Goal: Task Accomplishment & Management: Manage account settings

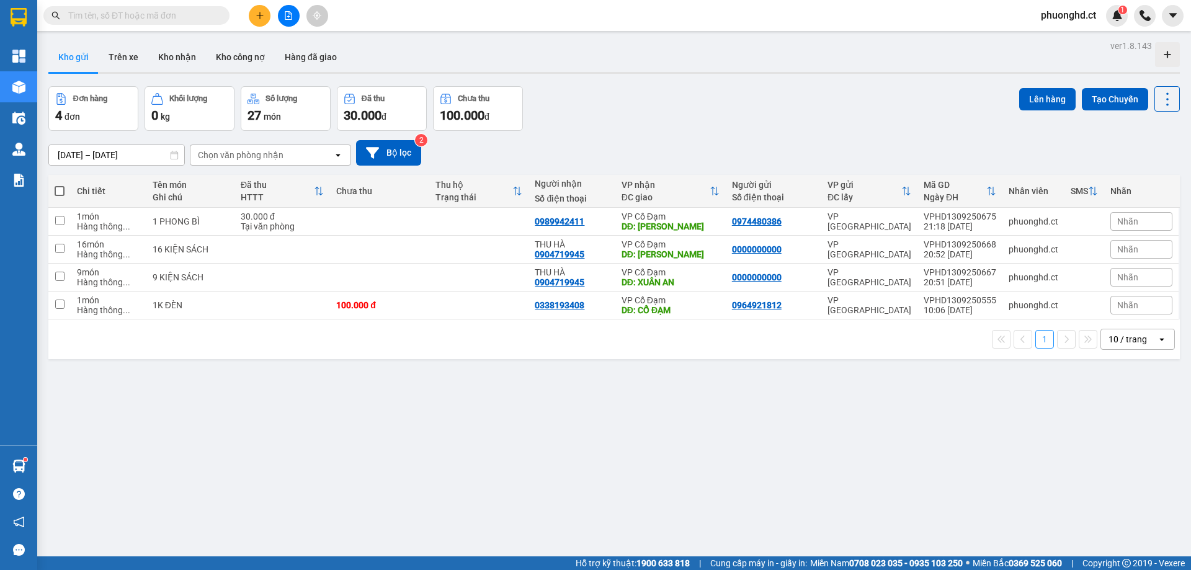
click at [1066, 21] on span "phuonghd.ct" at bounding box center [1068, 15] width 75 height 16
click at [1065, 33] on span "Đăng xuất" at bounding box center [1075, 39] width 52 height 14
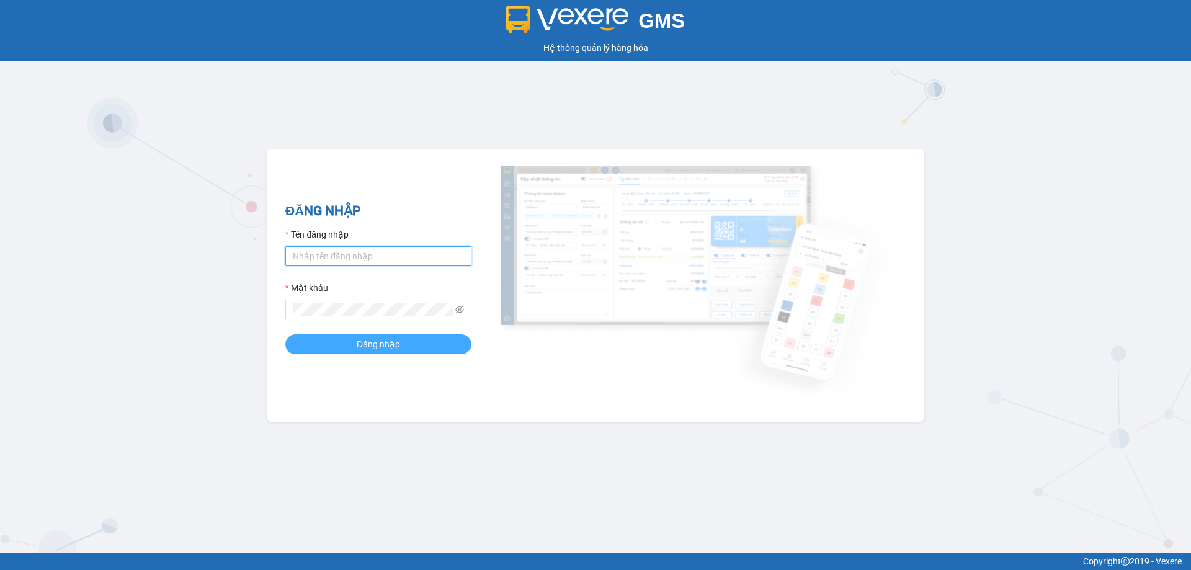
type input "phuonghd.ct"
click at [431, 344] on button "Đăng nhập" at bounding box center [378, 344] width 186 height 20
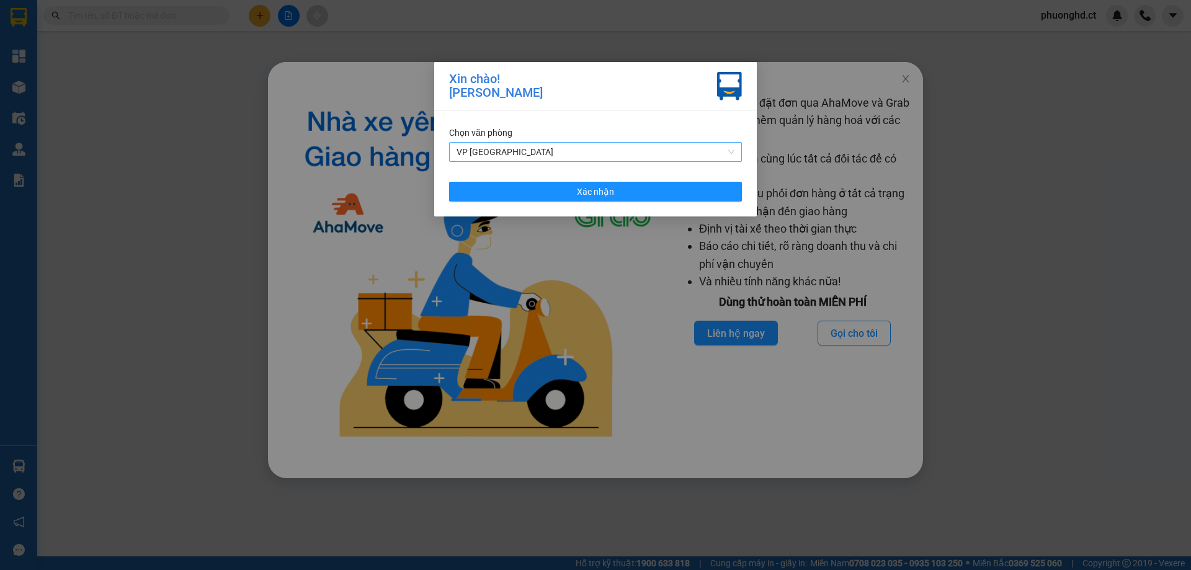
click at [550, 153] on span "VP [GEOGRAPHIC_DATA]" at bounding box center [596, 152] width 278 height 19
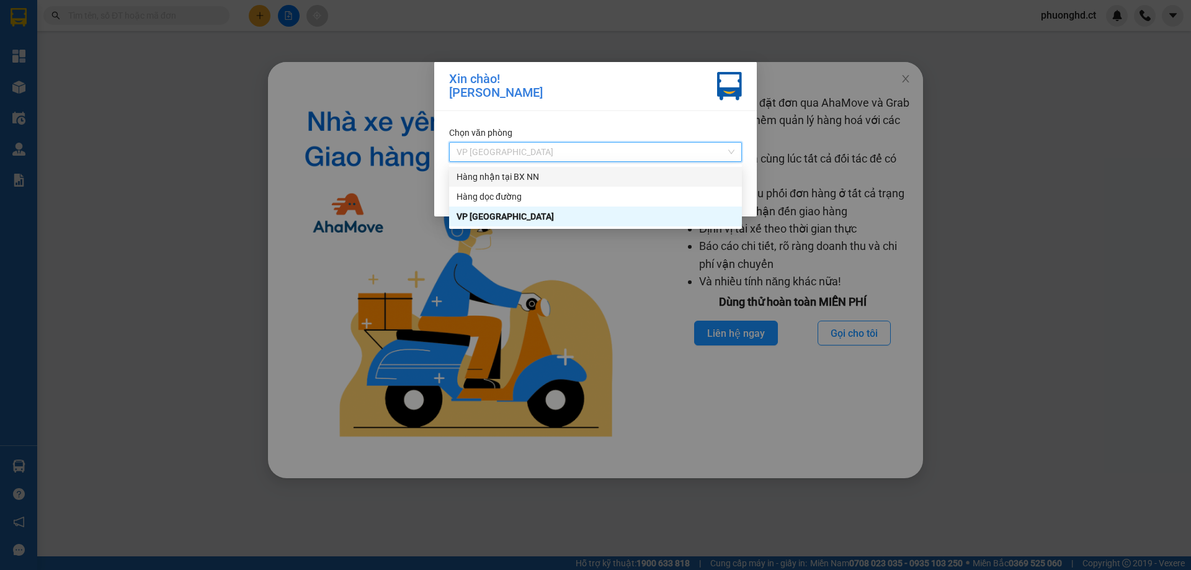
click at [552, 174] on div "Hàng nhận tại BX NN" at bounding box center [596, 177] width 278 height 14
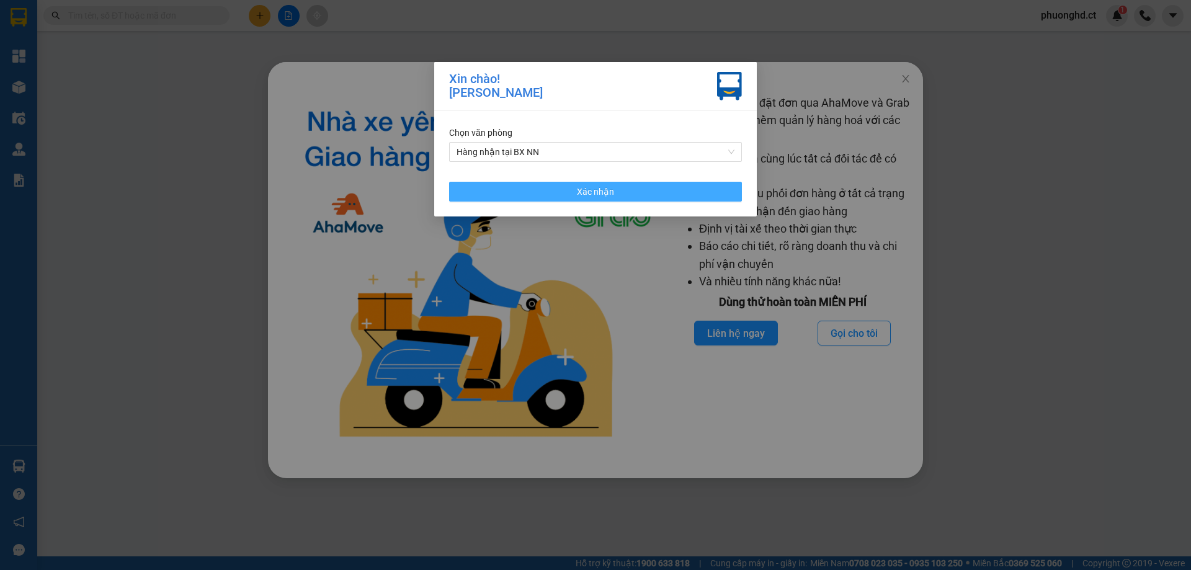
click at [556, 199] on button "Xác nhận" at bounding box center [595, 192] width 293 height 20
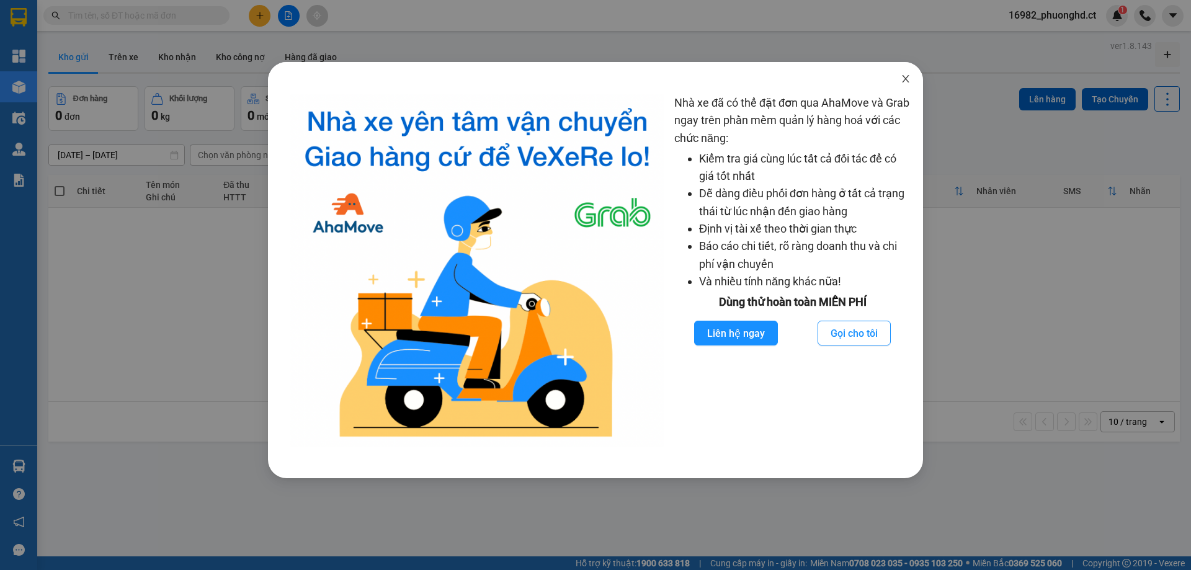
click at [912, 76] on span "Close" at bounding box center [906, 79] width 35 height 35
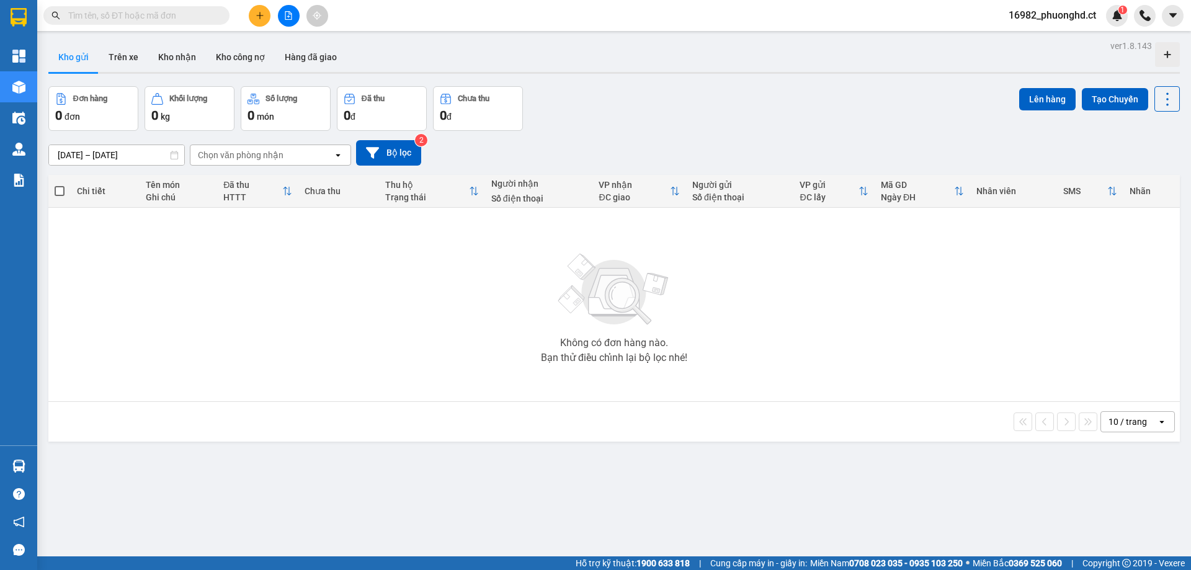
click at [249, 14] on button at bounding box center [260, 16] width 22 height 22
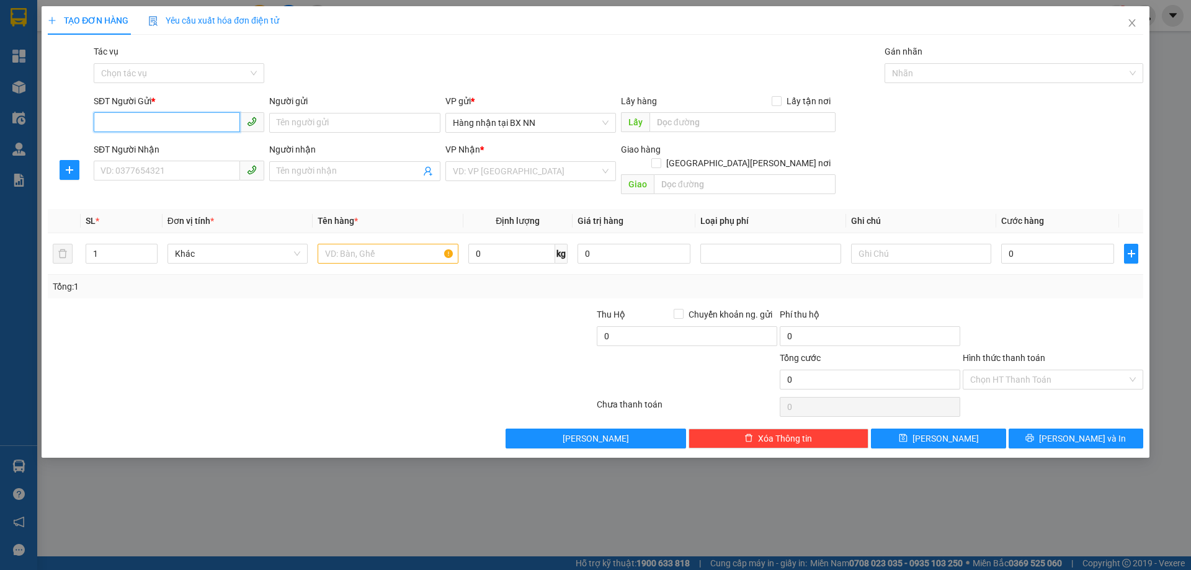
paste input "0000000000"
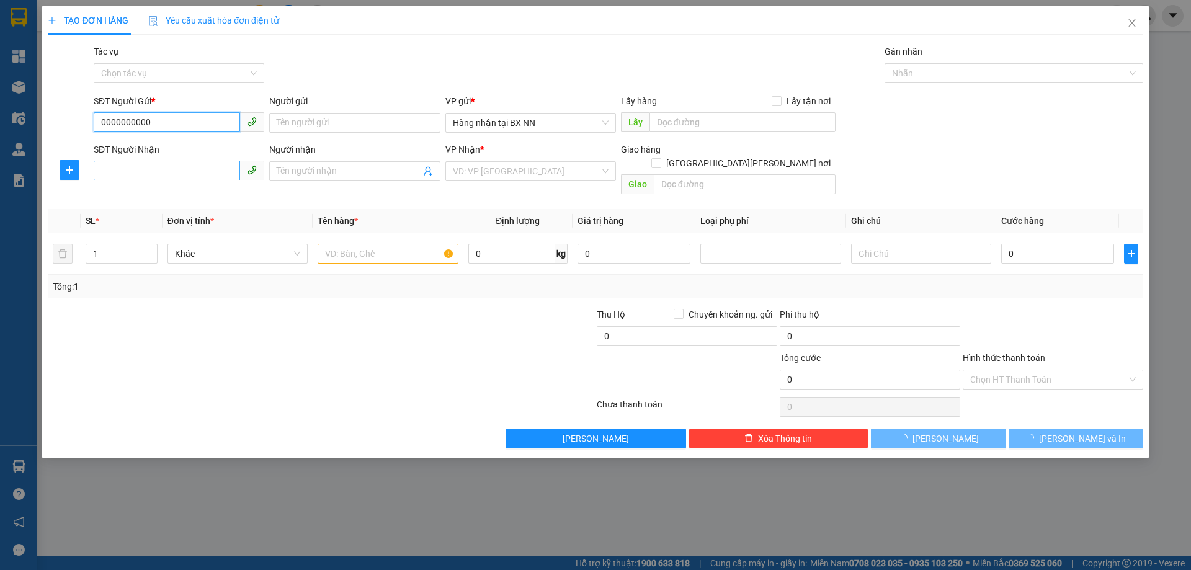
type input "0000000000"
click at [178, 165] on input "SĐT Người Nhận" at bounding box center [167, 171] width 146 height 20
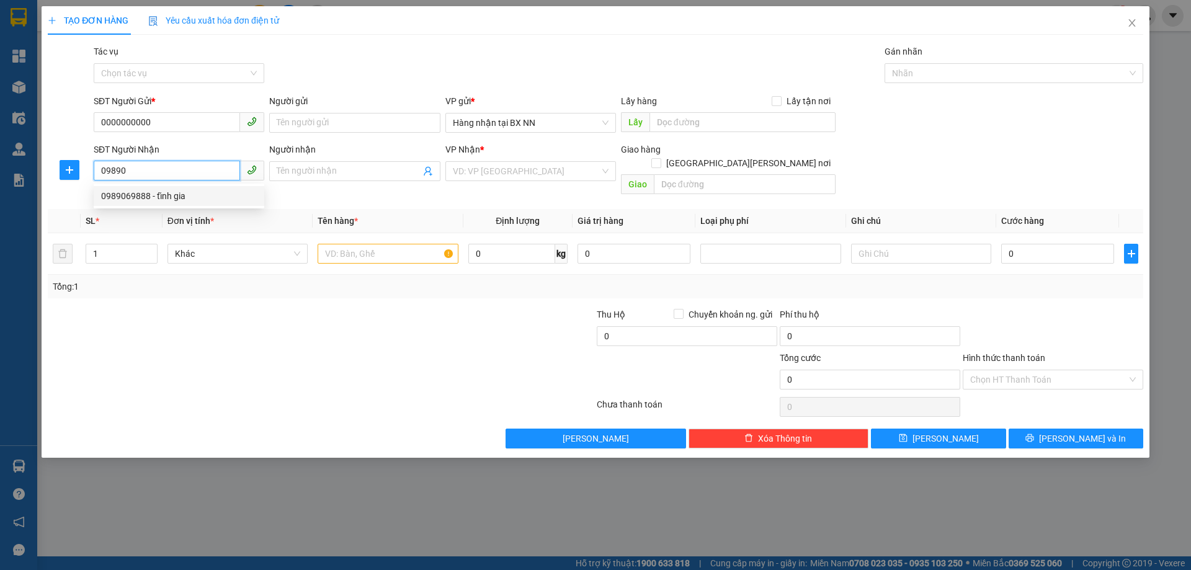
click at [249, 192] on div "0989069888 - tĩnh gia" at bounding box center [179, 196] width 156 height 14
type input "0989069888"
type input "tĩnh gia"
type input "AN LỘC"
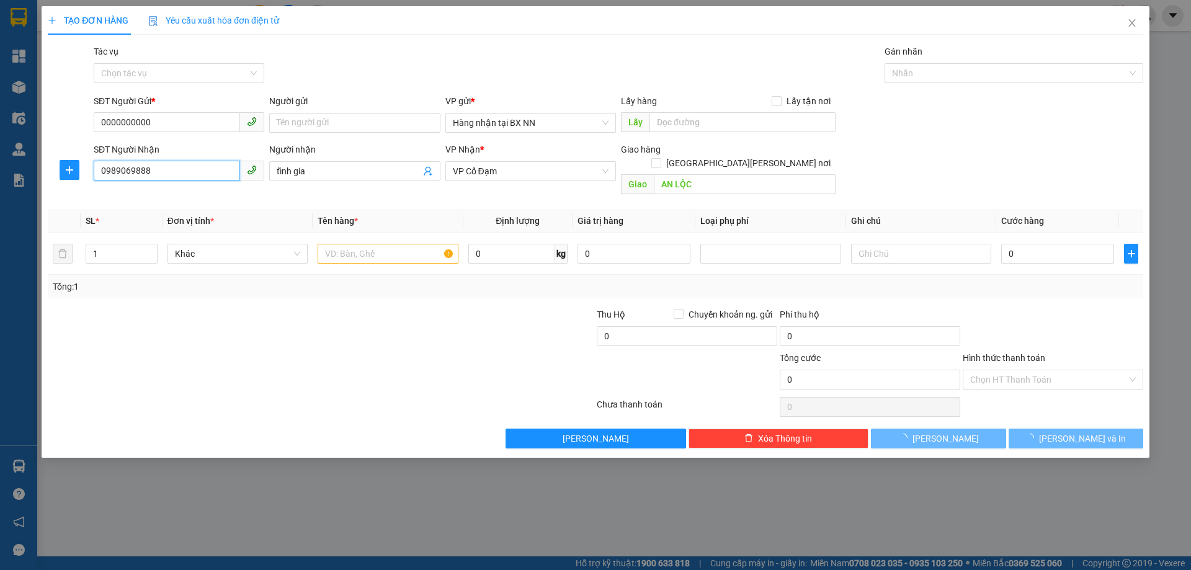
type input "150.000"
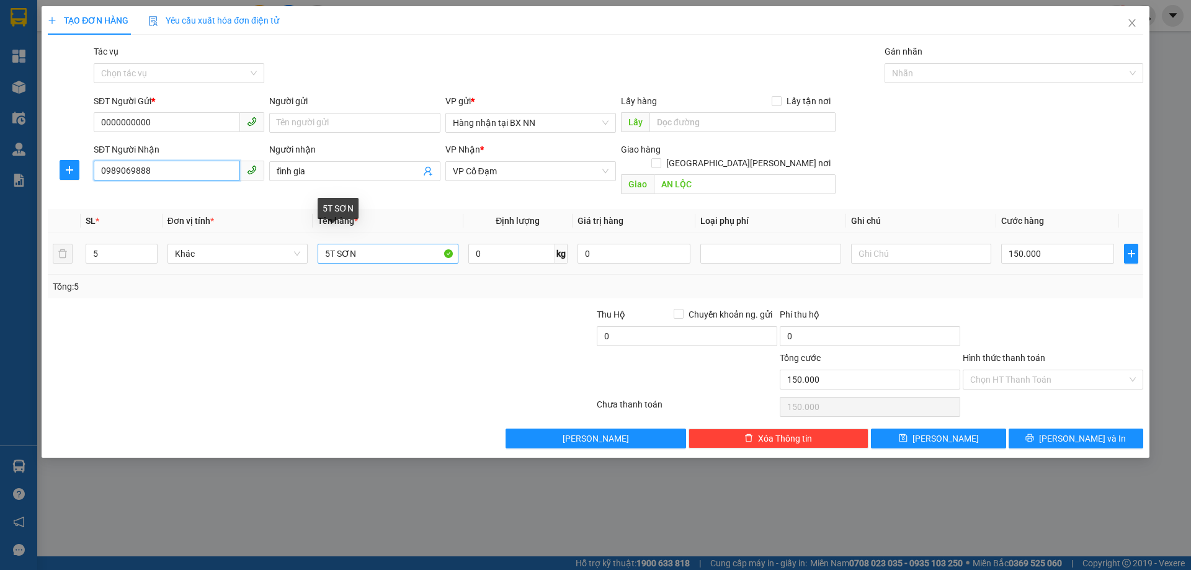
type input "0989069888"
drag, startPoint x: 328, startPoint y: 238, endPoint x: 322, endPoint y: 241, distance: 6.9
click at [322, 244] on input "5T SƠN" at bounding box center [388, 254] width 140 height 20
type input "2T SƠN"
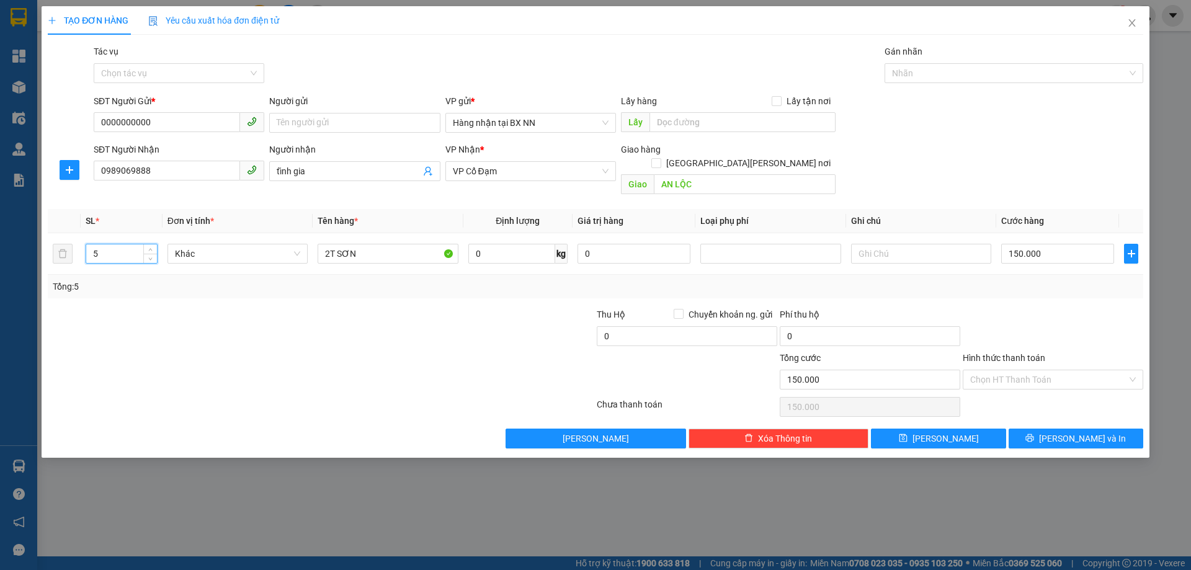
drag, startPoint x: 117, startPoint y: 241, endPoint x: 23, endPoint y: 244, distance: 94.4
click at [23, 244] on div "TẠO ĐƠN HÀNG Yêu cầu xuất hóa đơn điện tử Transit Pickup Surcharge Ids Transit …" at bounding box center [595, 285] width 1191 height 570
type input "2"
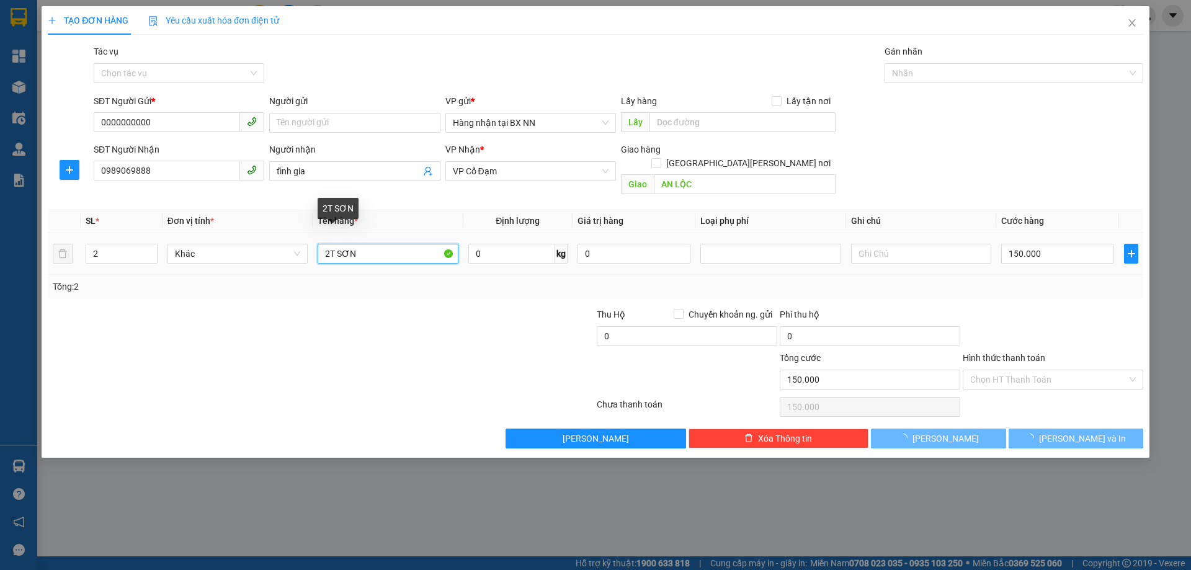
click at [409, 244] on input "2T SƠN" at bounding box center [388, 254] width 140 height 20
type input "2T SƠN NHỎ"
click at [1101, 244] on input "150.000" at bounding box center [1057, 254] width 113 height 20
type input "0"
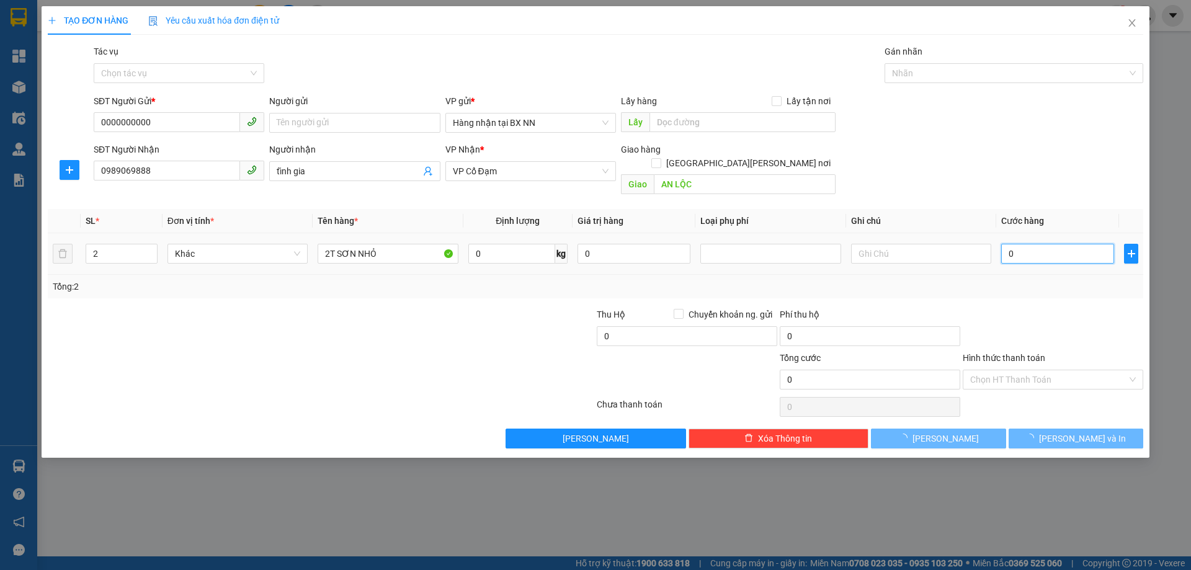
type input "0"
click at [998, 372] on input "Hình thức thanh toán" at bounding box center [1048, 379] width 157 height 19
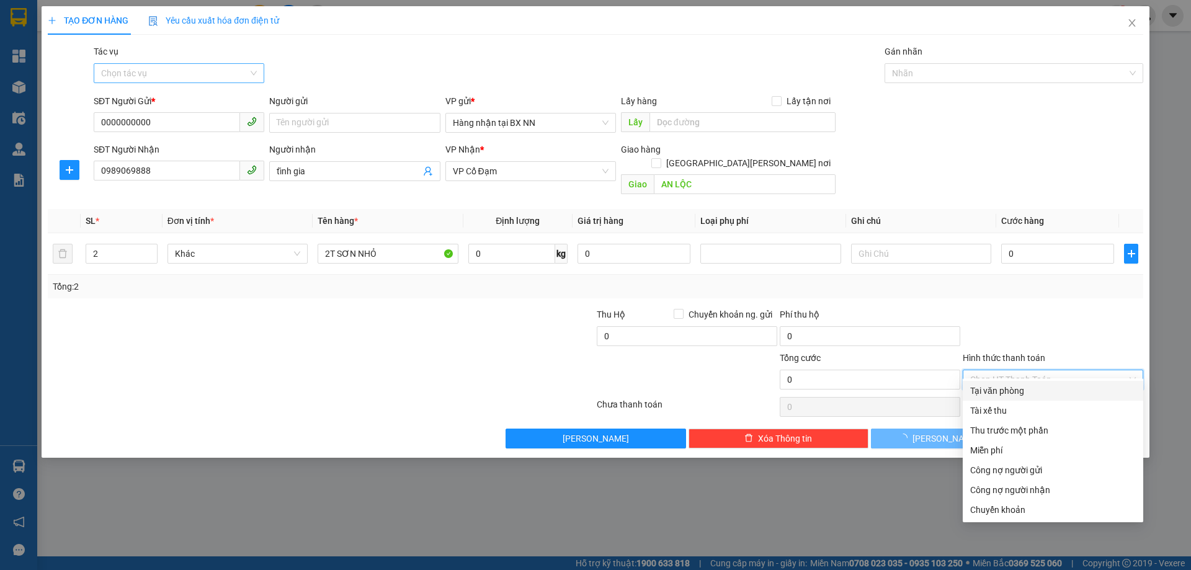
click at [229, 76] on input "Tác vụ" at bounding box center [174, 73] width 147 height 19
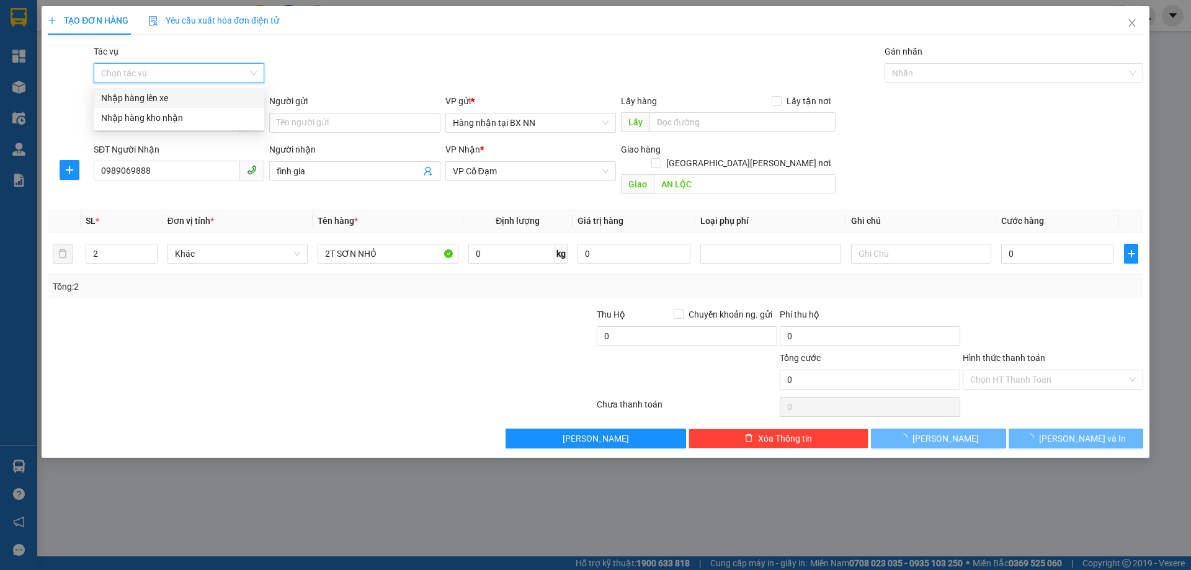
click at [176, 103] on div "Nhập hàng lên xe" at bounding box center [179, 98] width 156 height 14
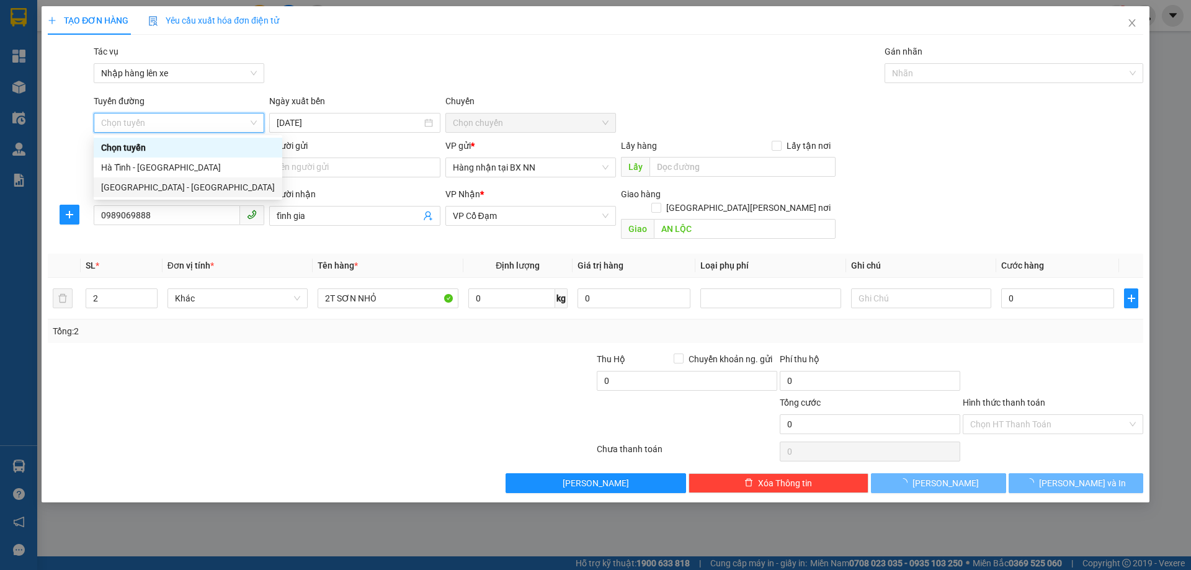
click at [118, 185] on div "Hà Nội - Hà Tĩnh" at bounding box center [188, 188] width 174 height 14
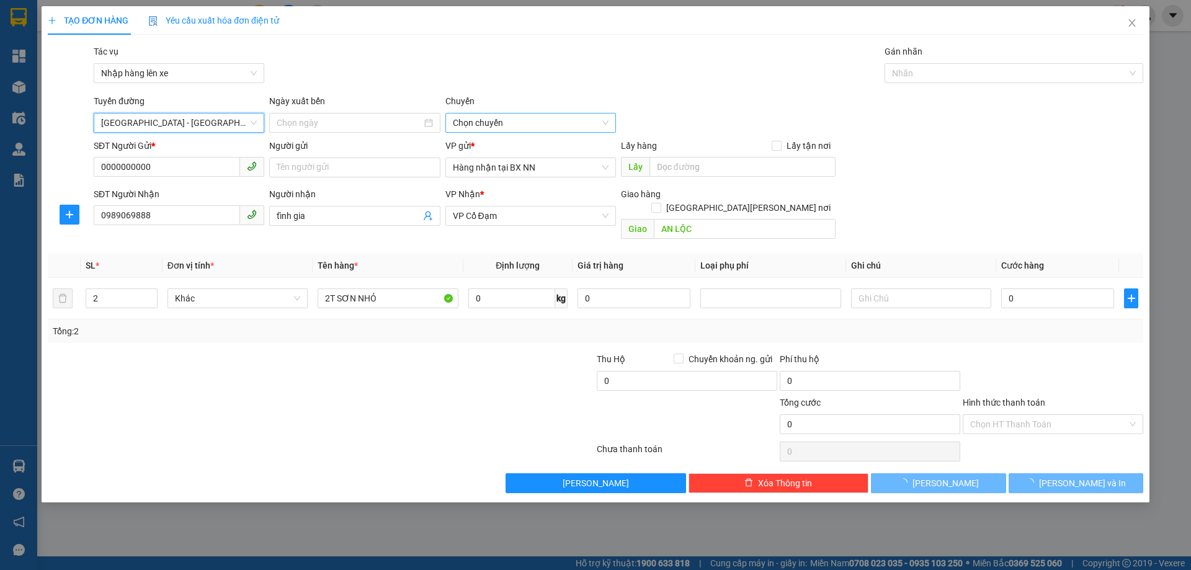
click at [473, 122] on span "Chọn chuyến" at bounding box center [531, 123] width 156 height 19
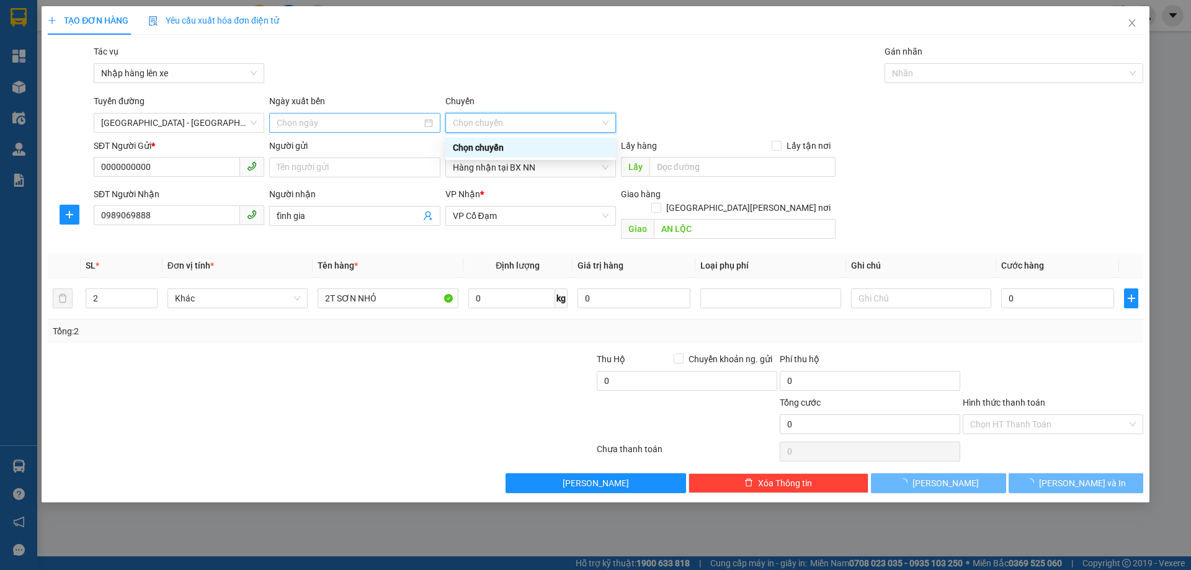
drag, startPoint x: 478, startPoint y: 117, endPoint x: 394, endPoint y: 126, distance: 84.3
click at [478, 118] on span "Chọn chuyến" at bounding box center [531, 123] width 156 height 19
click at [181, 126] on span "Hà Nội - Hà Tĩnh" at bounding box center [179, 123] width 156 height 19
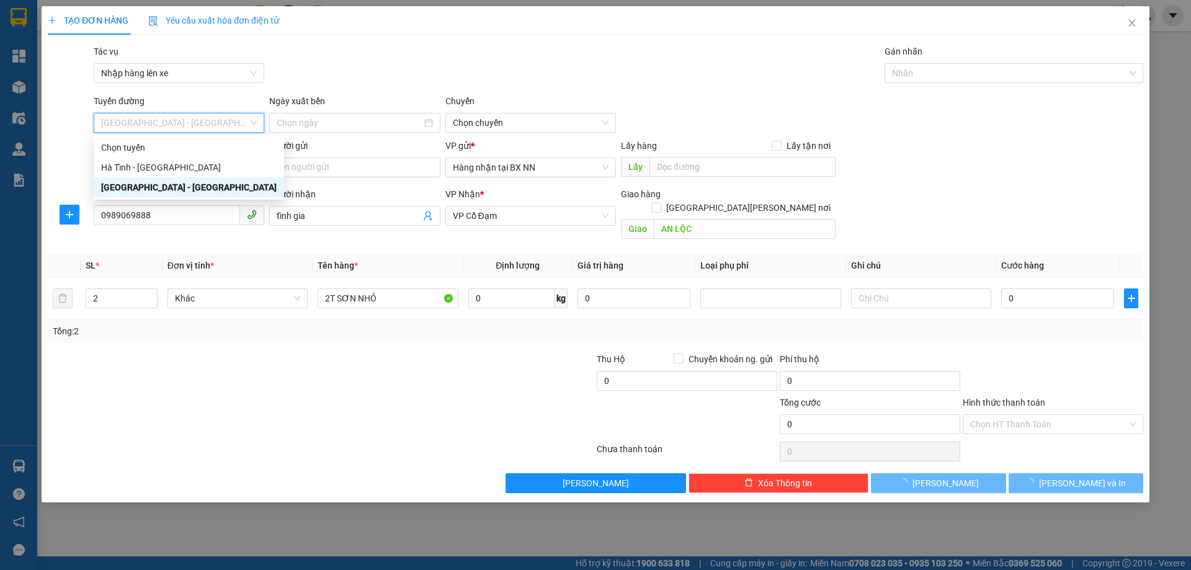
click at [180, 188] on div "Hà Nội - Hà Tĩnh" at bounding box center [189, 188] width 176 height 14
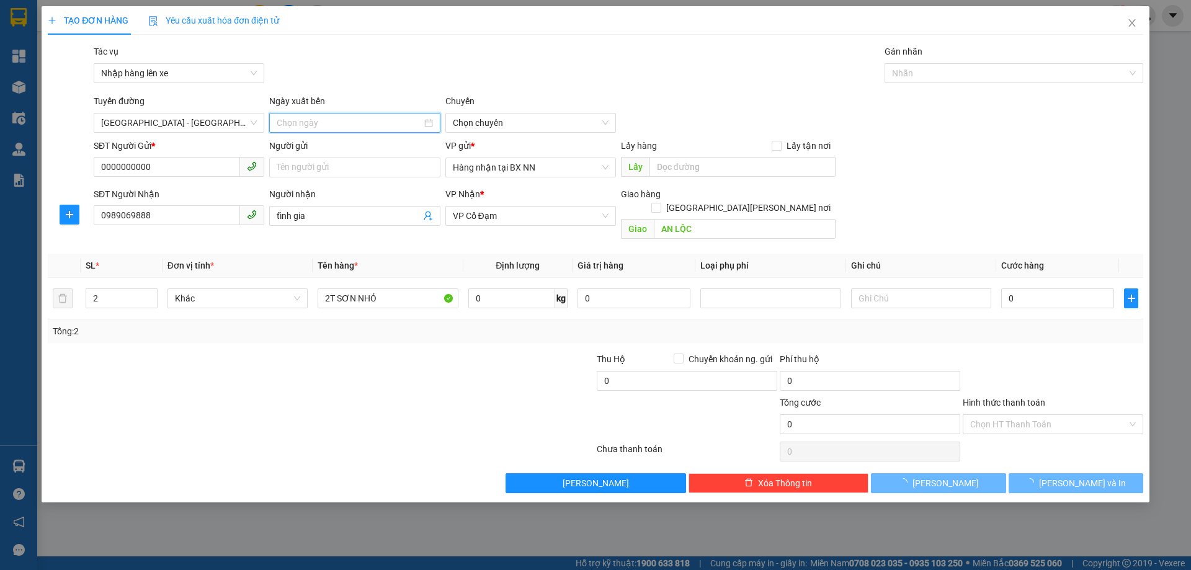
click at [341, 122] on input at bounding box center [349, 123] width 145 height 14
type input "13/09/2025"
click at [421, 218] on div "13" at bounding box center [421, 213] width 15 height 15
type input "13/09/2025"
click at [473, 119] on span "10:00 - 38B-011.03" at bounding box center [531, 123] width 156 height 19
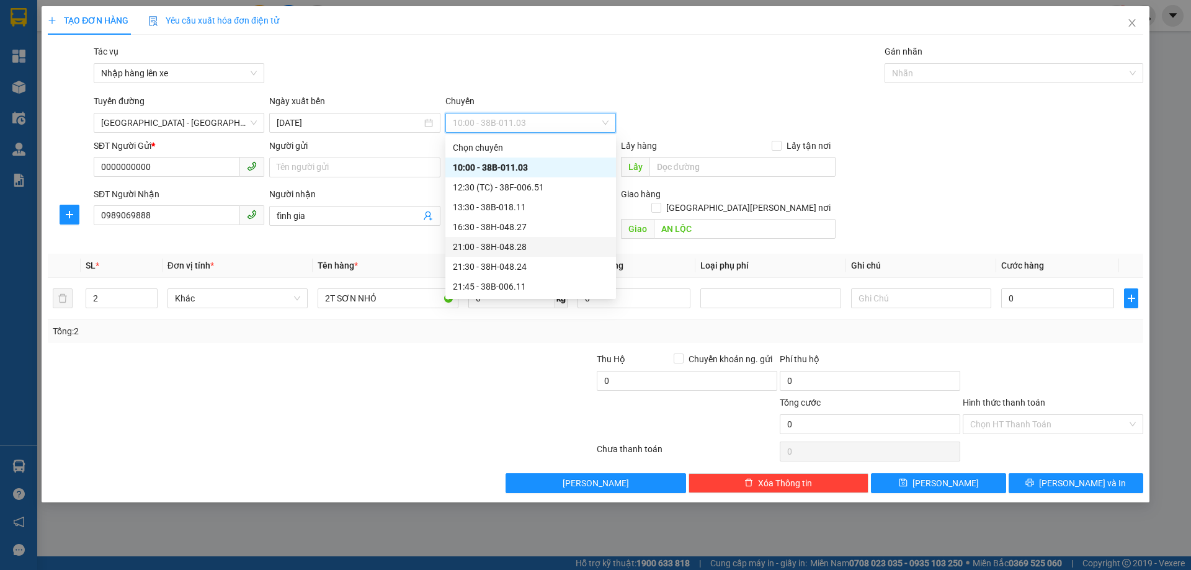
click at [517, 252] on div "21:00 - 38H-048.28" at bounding box center [531, 247] width 156 height 14
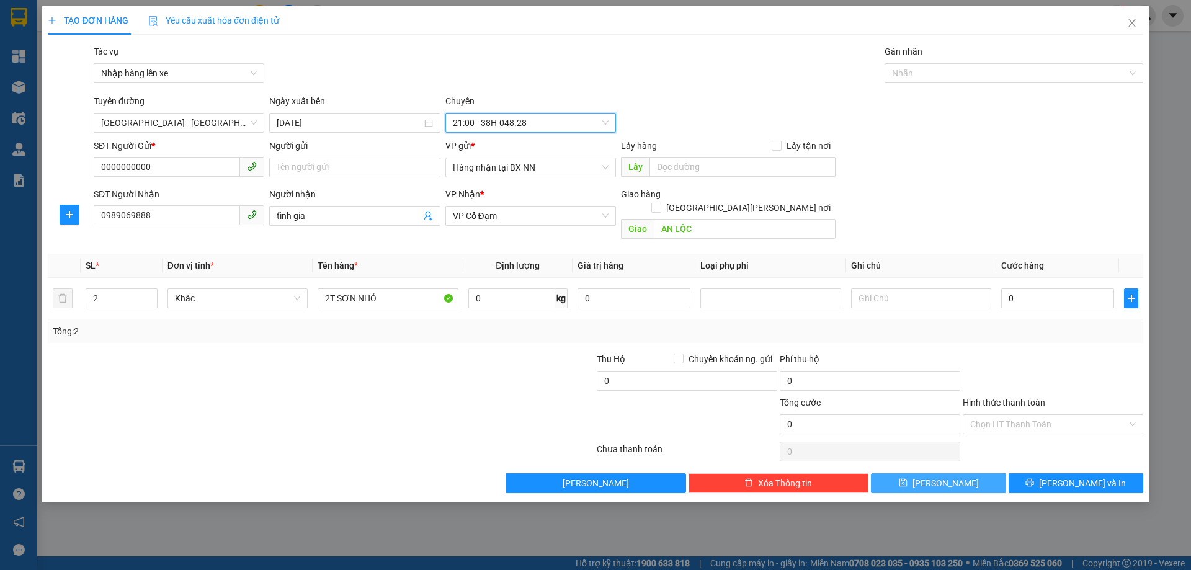
click at [978, 473] on button "Lưu" at bounding box center [938, 483] width 135 height 20
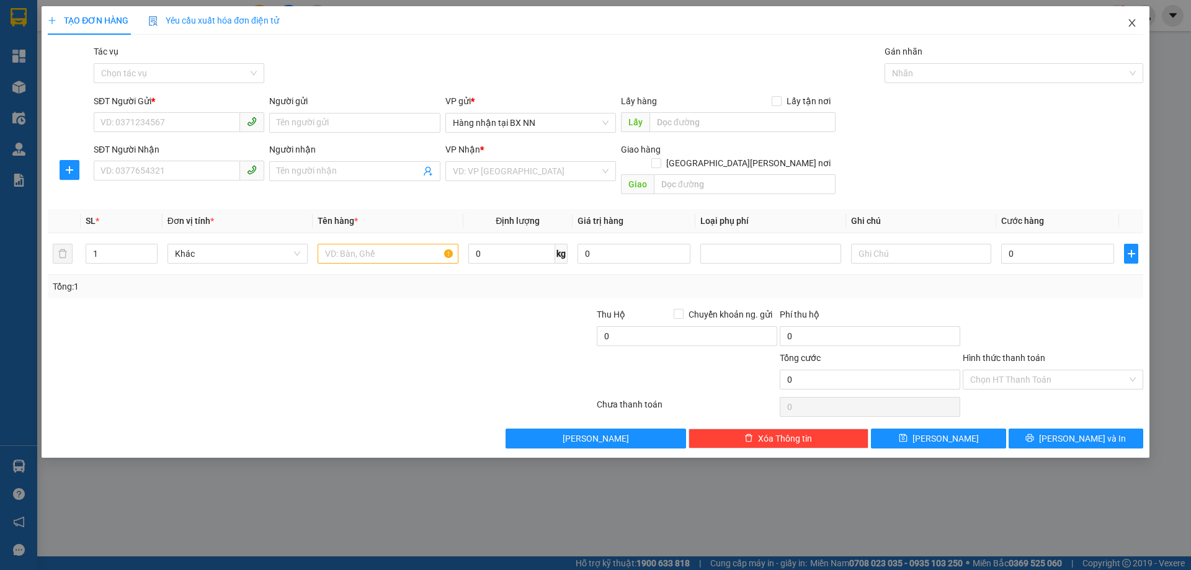
click at [1125, 29] on span "Close" at bounding box center [1132, 23] width 35 height 35
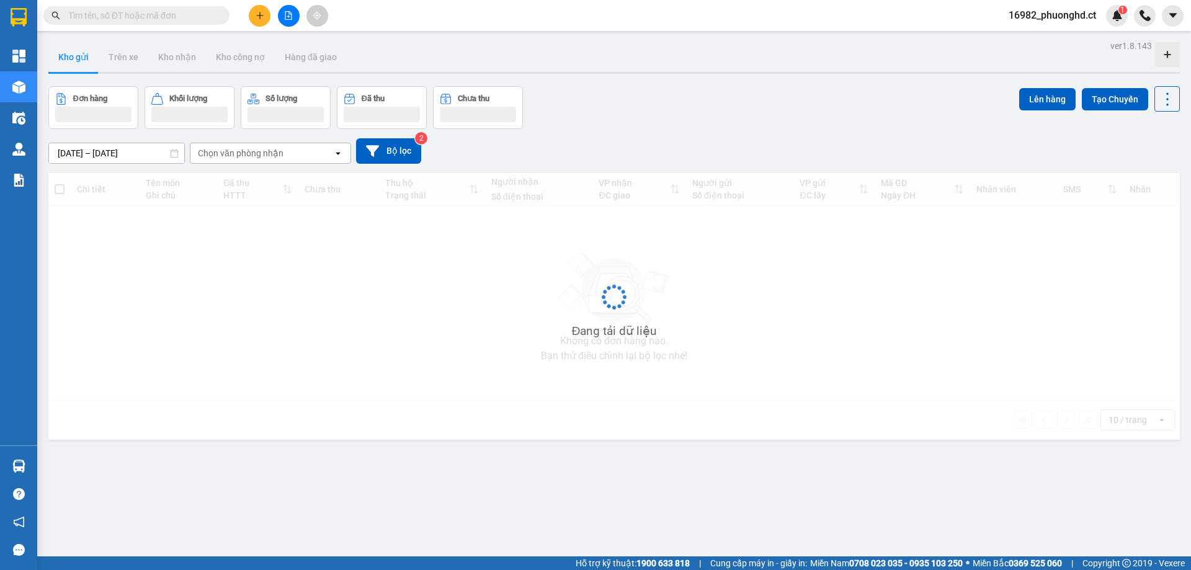
click at [1044, 14] on span "16982_phuonghd.ct" at bounding box center [1052, 15] width 107 height 16
click at [1031, 34] on span "Đăng xuất" at bounding box center [1058, 39] width 82 height 14
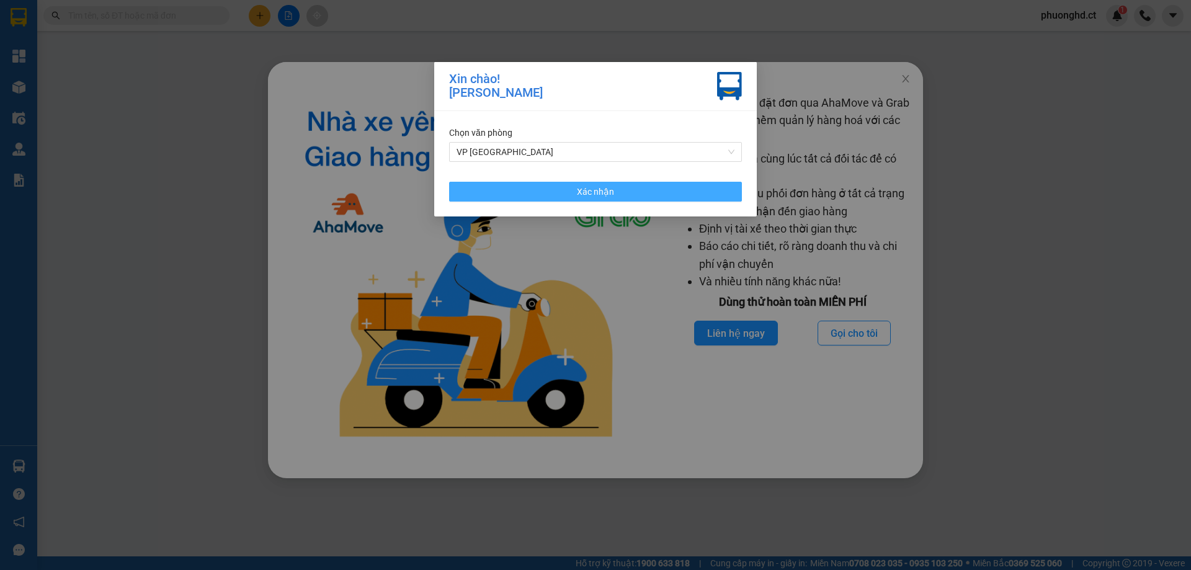
click at [661, 200] on button "Xác nhận" at bounding box center [595, 192] width 293 height 20
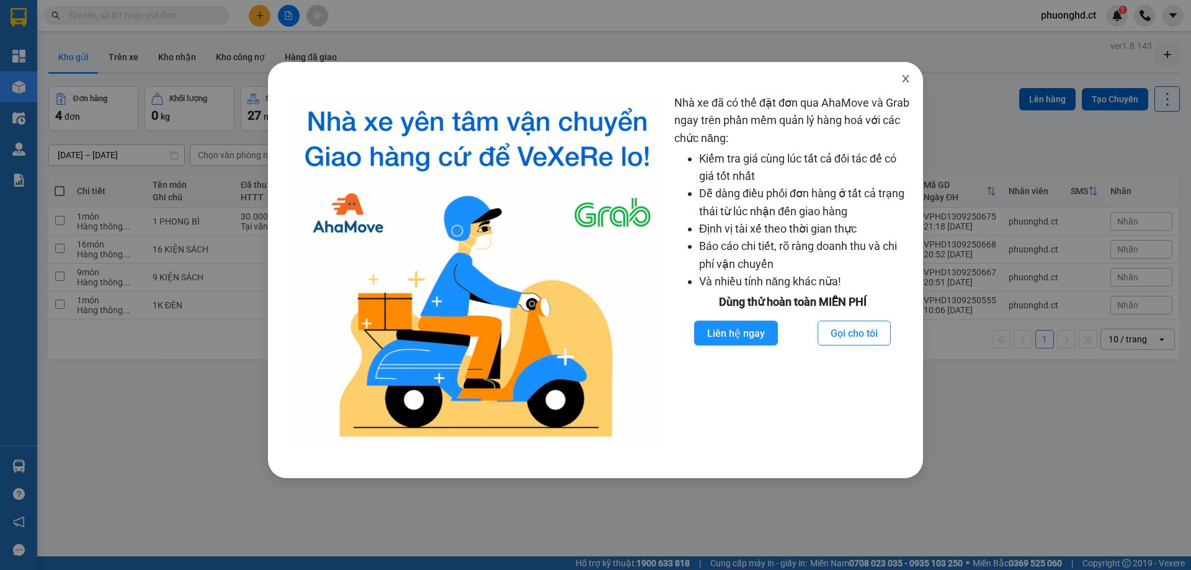
click at [908, 73] on span "Close" at bounding box center [906, 79] width 35 height 35
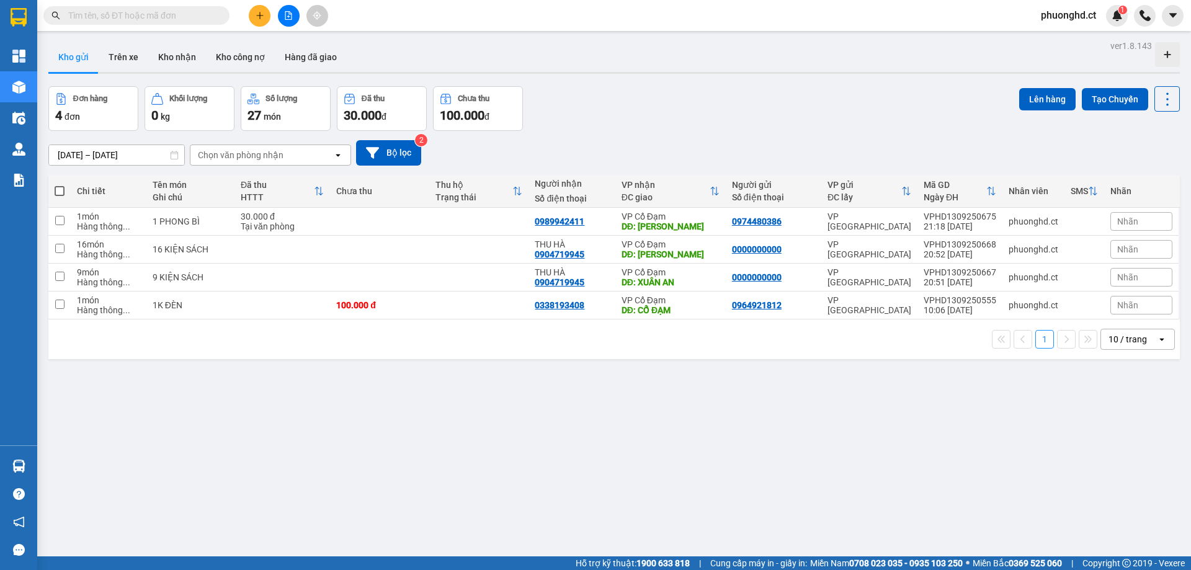
click at [60, 192] on span at bounding box center [60, 191] width 10 height 10
click at [60, 185] on input "checkbox" at bounding box center [60, 185] width 0 height 0
checkbox input "true"
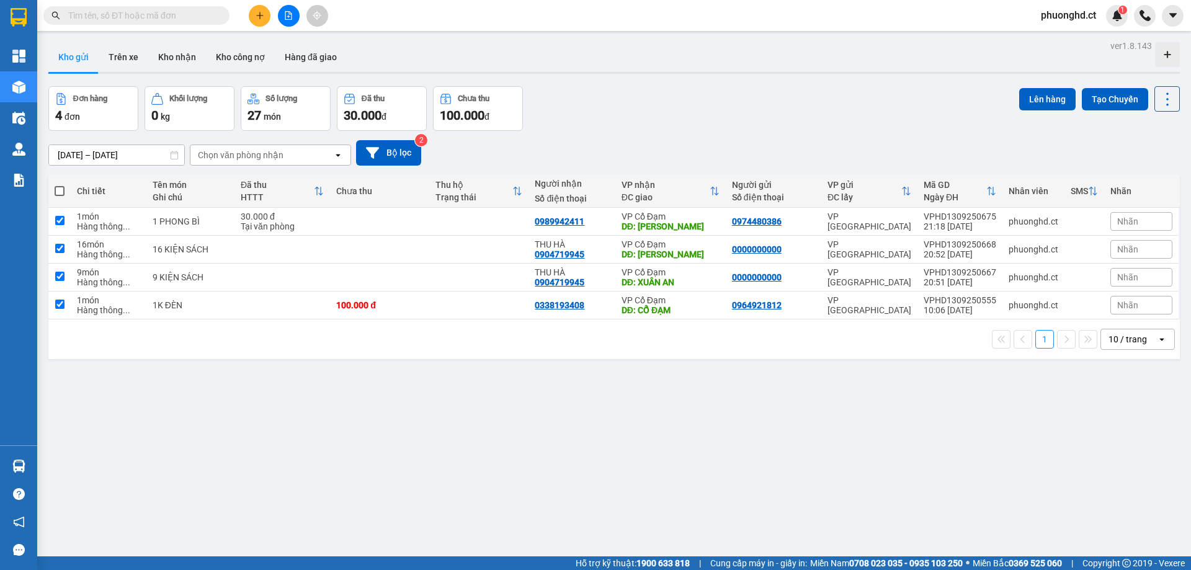
checkbox input "true"
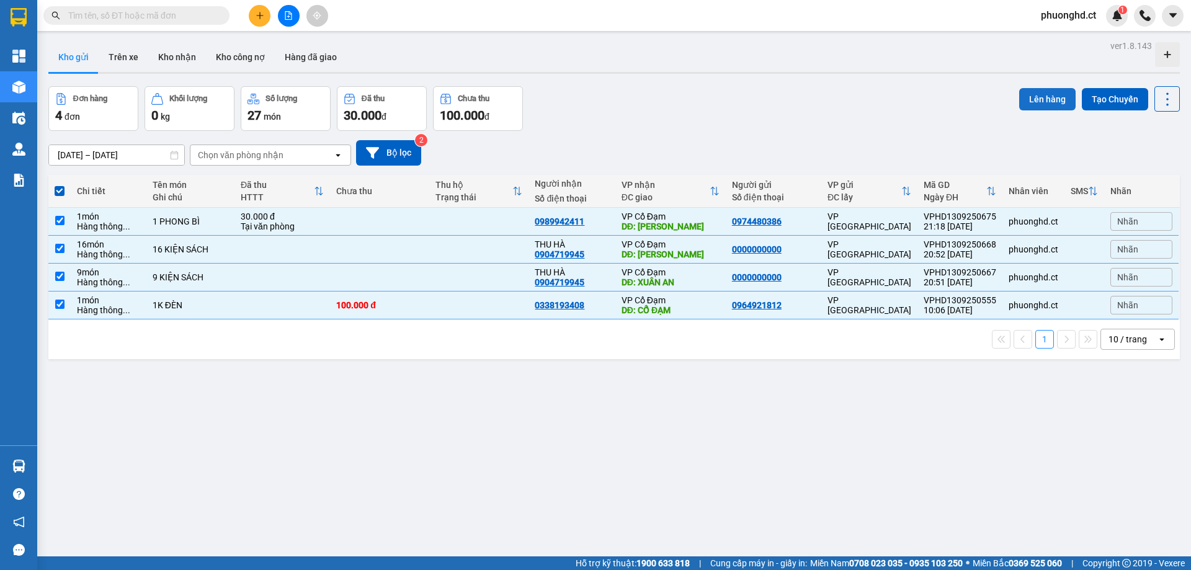
click at [1044, 101] on button "Lên hàng" at bounding box center [1047, 99] width 56 height 22
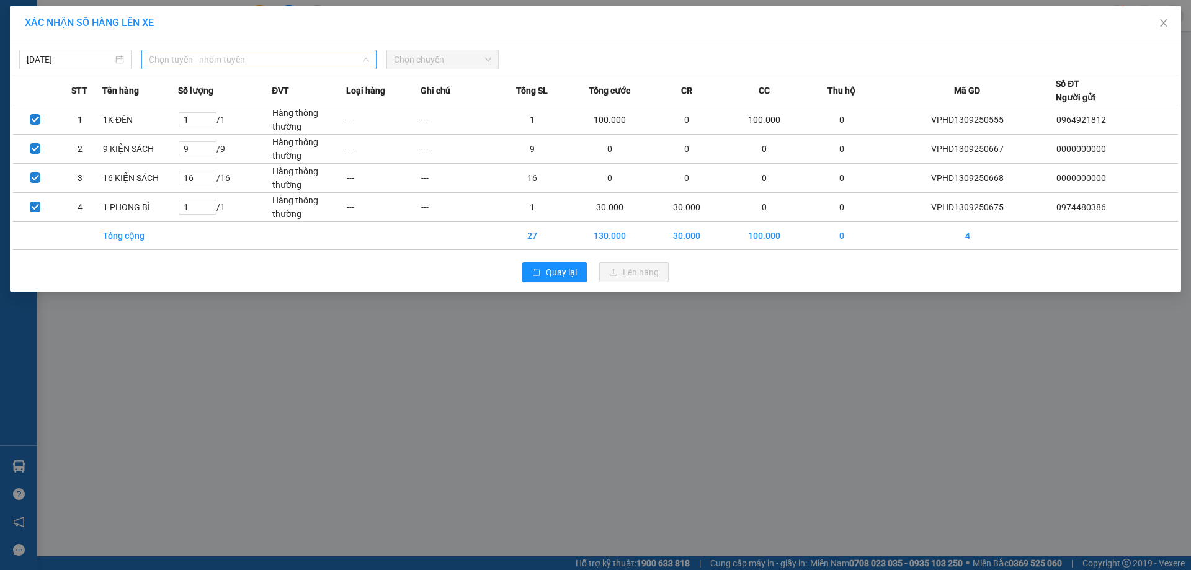
click at [250, 64] on span "Chọn tuyến - nhóm tuyến" at bounding box center [259, 59] width 220 height 19
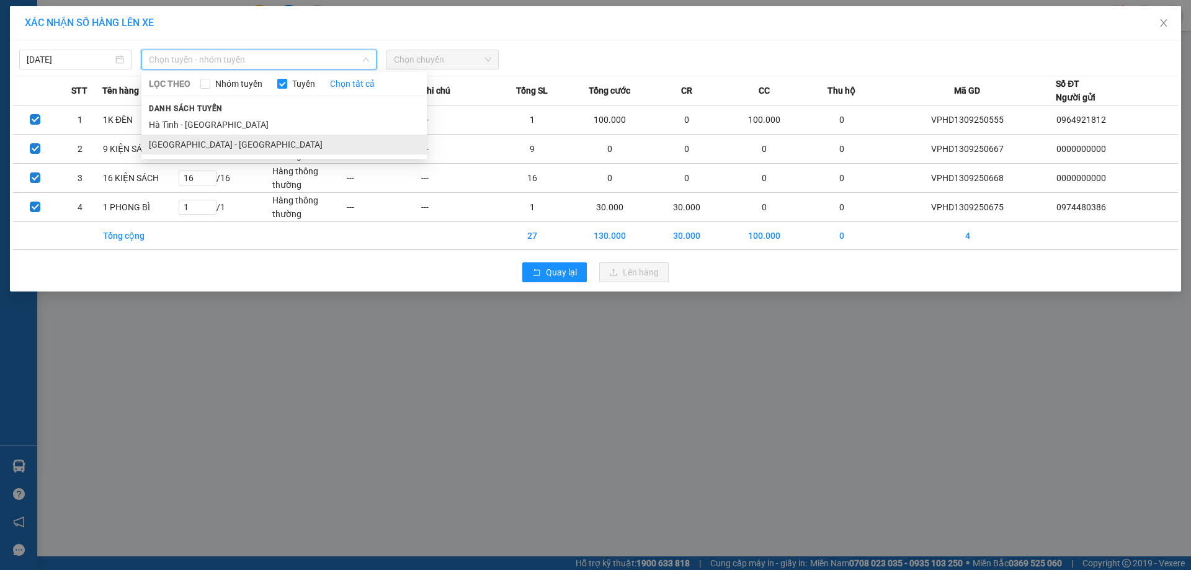
click at [242, 137] on li "Hà Nội - Hà Tĩnh" at bounding box center [283, 145] width 285 height 20
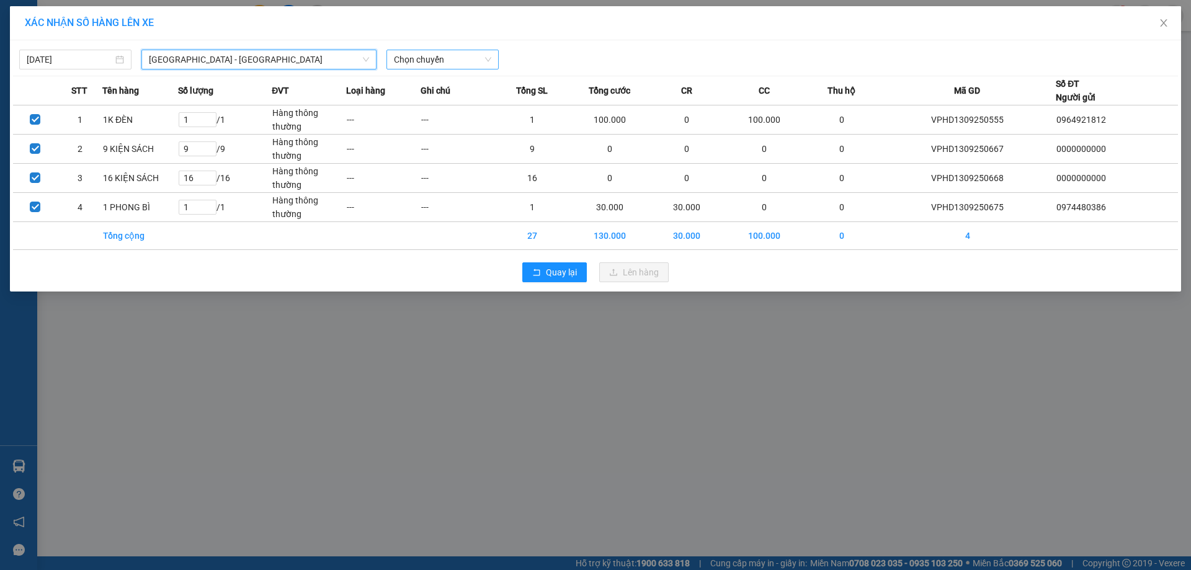
click at [402, 62] on span "Chọn chuyến" at bounding box center [442, 59] width 97 height 19
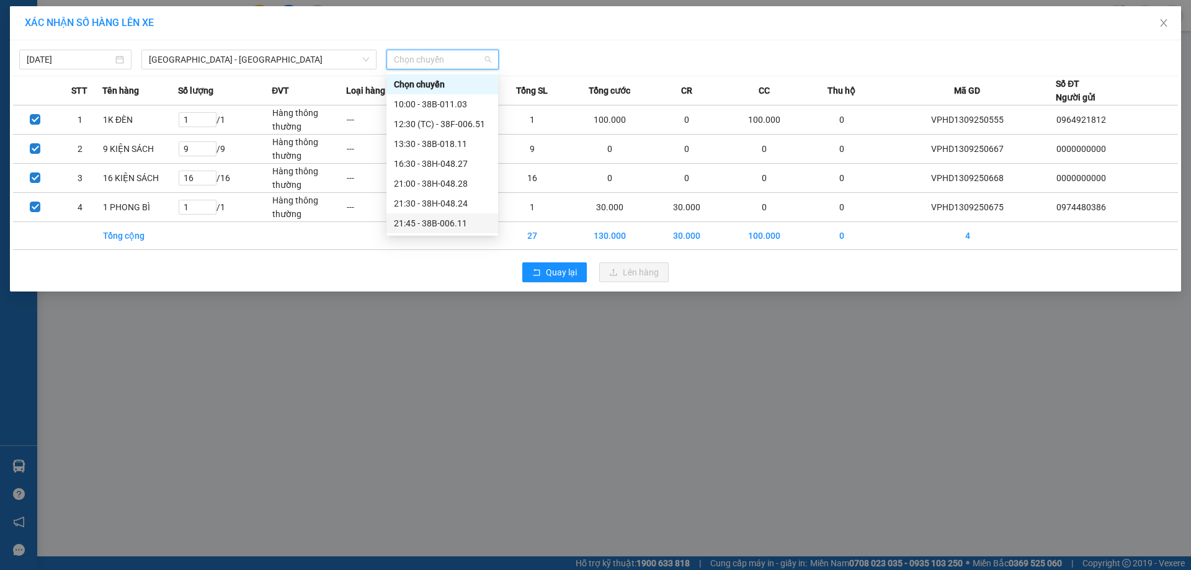
click at [440, 224] on div "21:45 - 38B-006.11" at bounding box center [442, 224] width 97 height 14
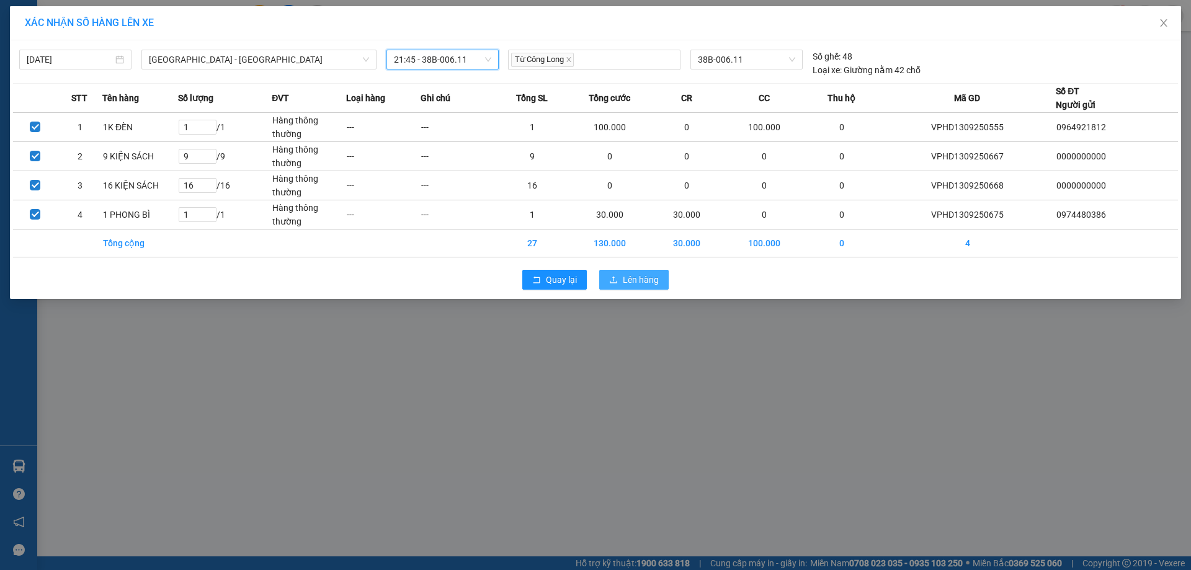
click at [658, 282] on button "Lên hàng" at bounding box center [633, 280] width 69 height 20
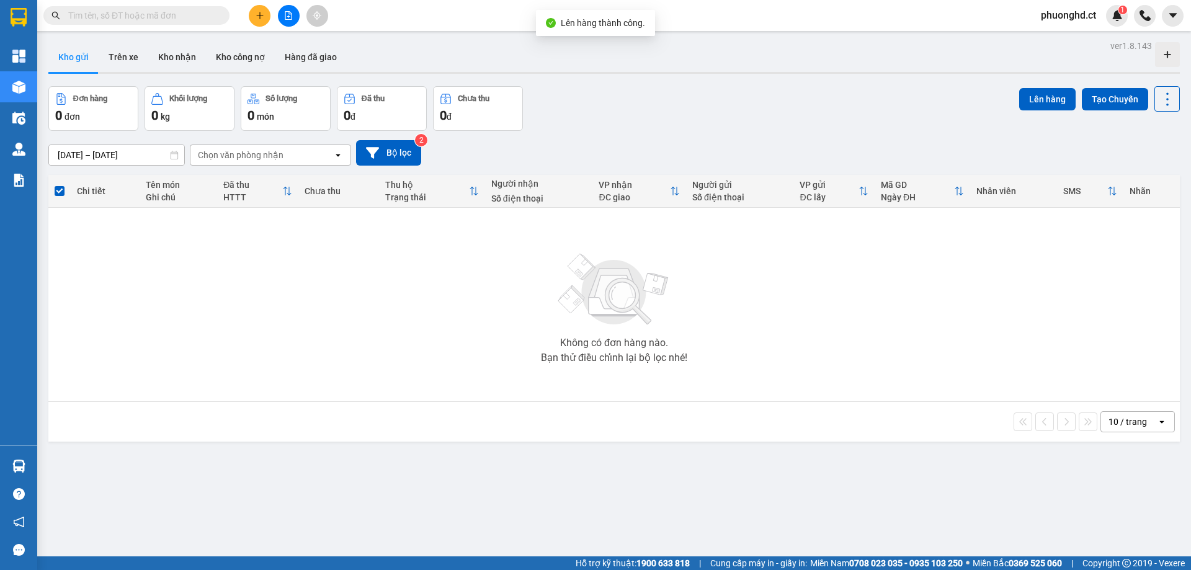
click at [282, 14] on button at bounding box center [289, 16] width 22 height 22
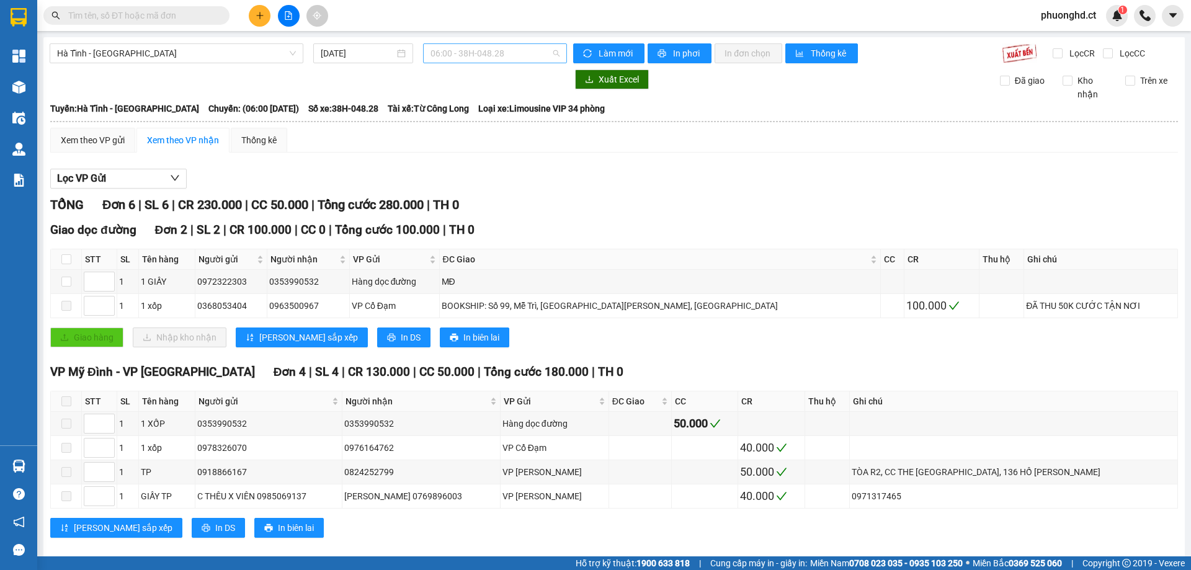
click at [459, 59] on span "06:00 - 38H-048.28" at bounding box center [495, 53] width 129 height 19
click at [193, 46] on span "Hà Tĩnh - Hà Nội" at bounding box center [176, 53] width 239 height 19
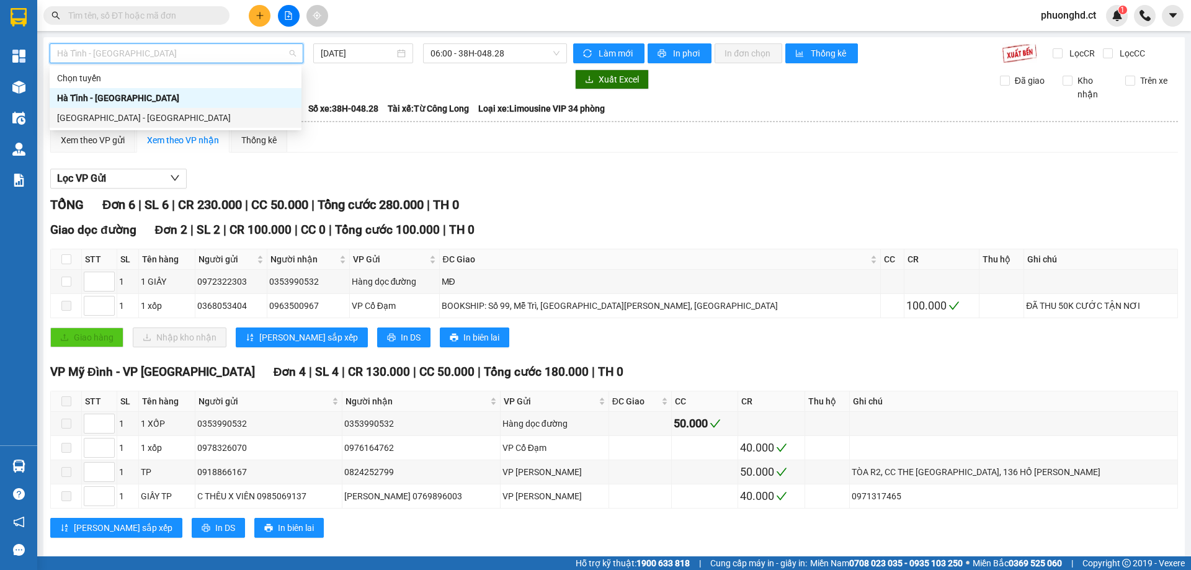
drag, startPoint x: 155, startPoint y: 107, endPoint x: 153, endPoint y: 117, distance: 10.2
click at [153, 117] on div "Chọn tuyến Hà Tĩnh - Hà Nội Hà Nội - Hà Tĩnh" at bounding box center [176, 98] width 252 height 60
click at [153, 117] on div "Hà Nội - Hà Tĩnh" at bounding box center [175, 118] width 237 height 14
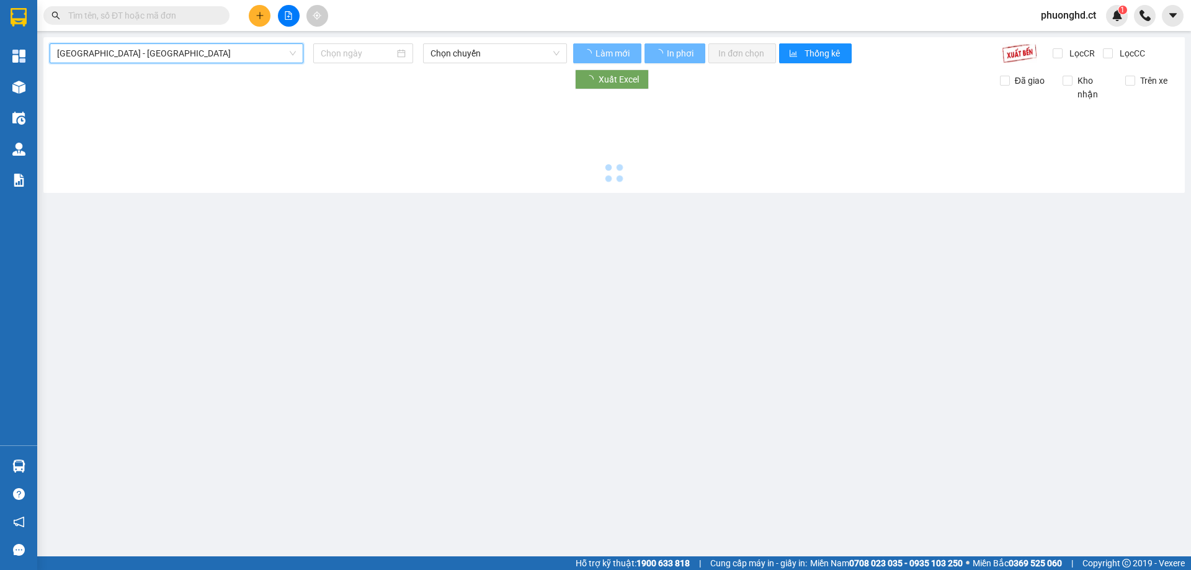
type input "13/09/2025"
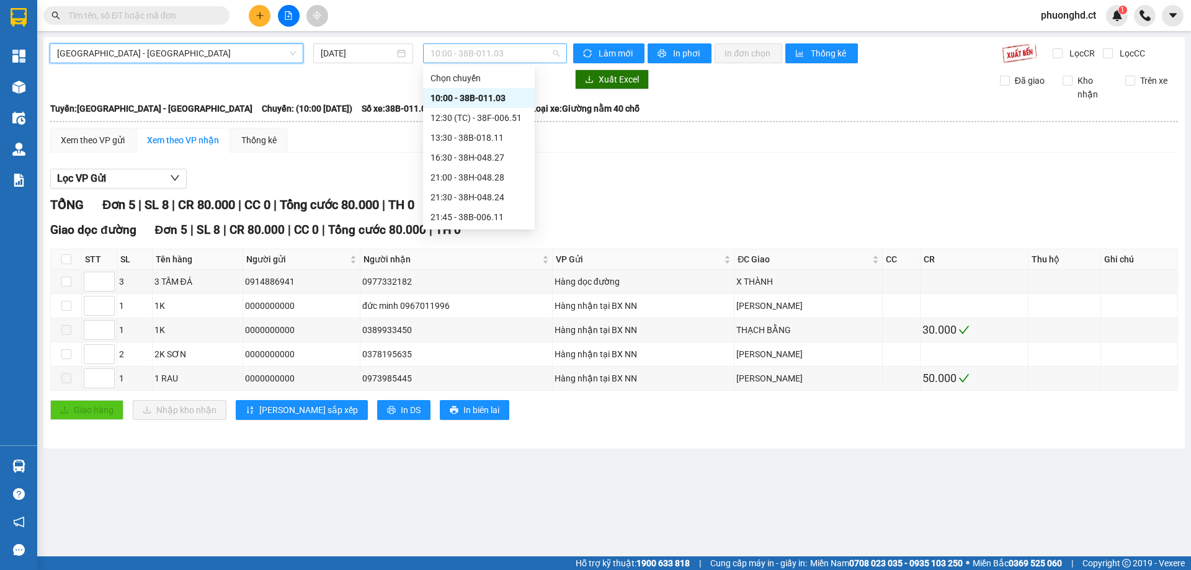
click at [497, 51] on span "10:00 - 38B-011.03" at bounding box center [495, 53] width 129 height 19
drag, startPoint x: 459, startPoint y: 214, endPoint x: 444, endPoint y: 227, distance: 20.3
click at [459, 220] on div "21:45 - 38B-006.11" at bounding box center [479, 217] width 97 height 14
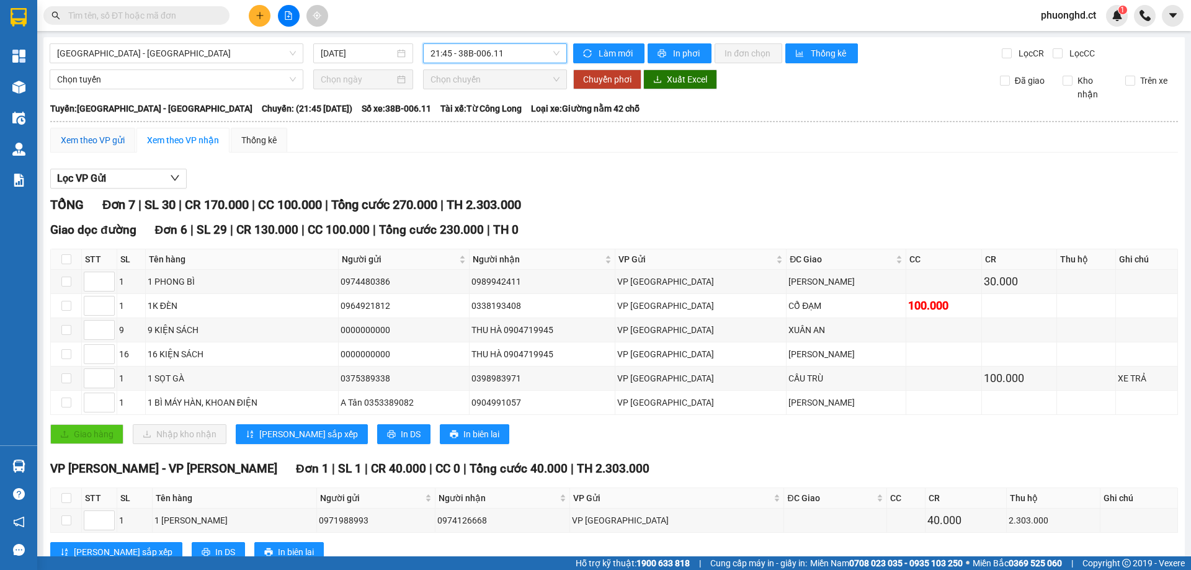
click at [83, 146] on div "Xem theo VP gửi" at bounding box center [93, 140] width 64 height 14
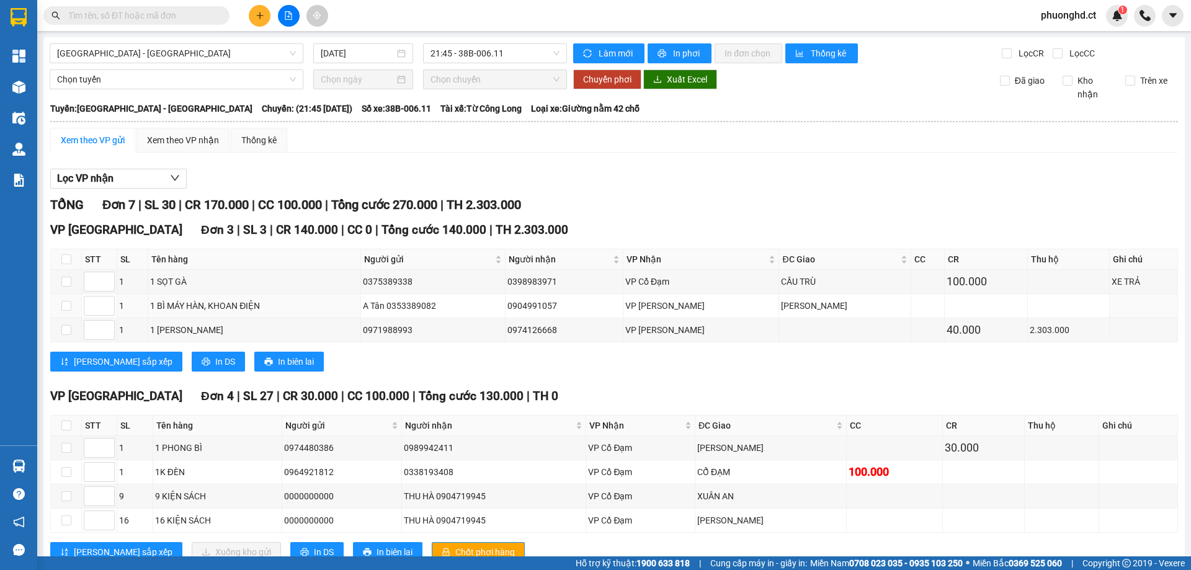
scroll to position [40, 0]
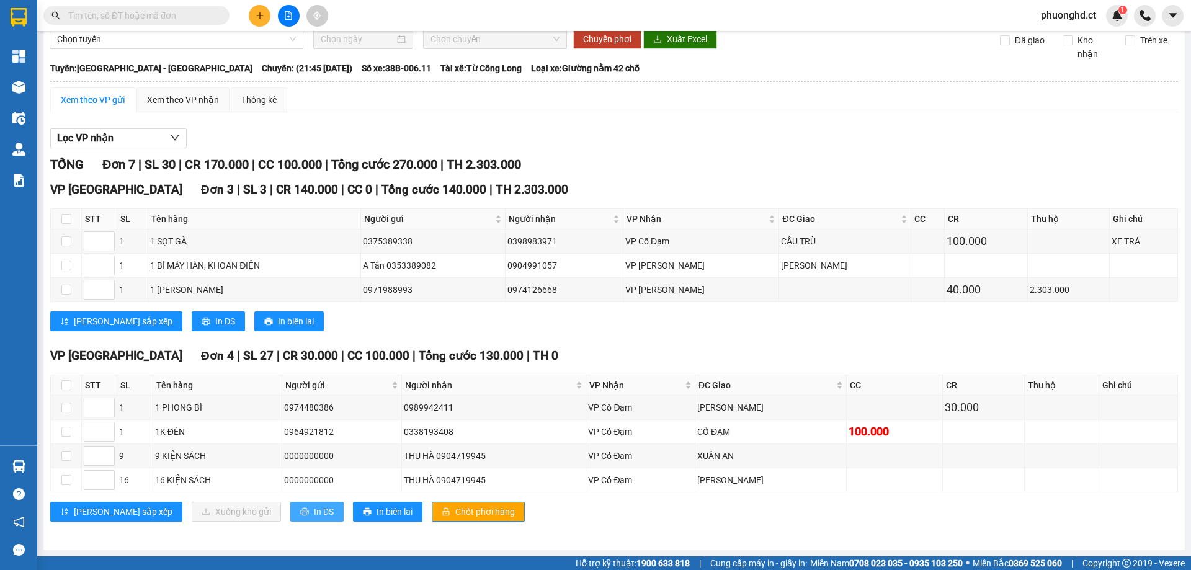
click at [314, 514] on span "In DS" at bounding box center [324, 512] width 20 height 14
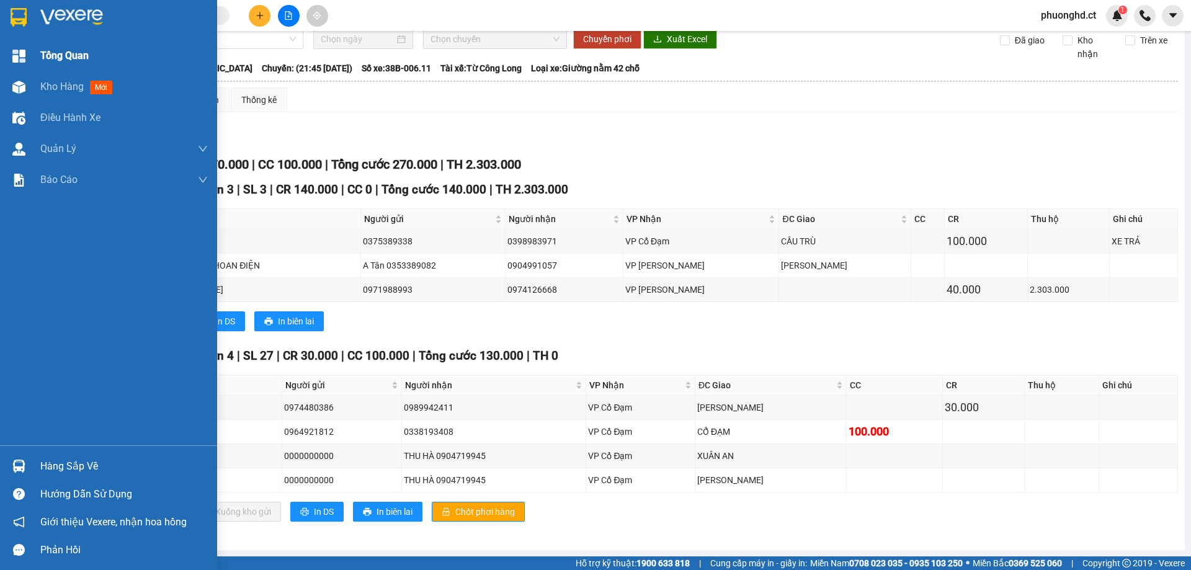
drag, startPoint x: 4, startPoint y: 91, endPoint x: 159, endPoint y: 68, distance: 156.2
click at [4, 91] on div "Kho hàng mới" at bounding box center [108, 86] width 217 height 31
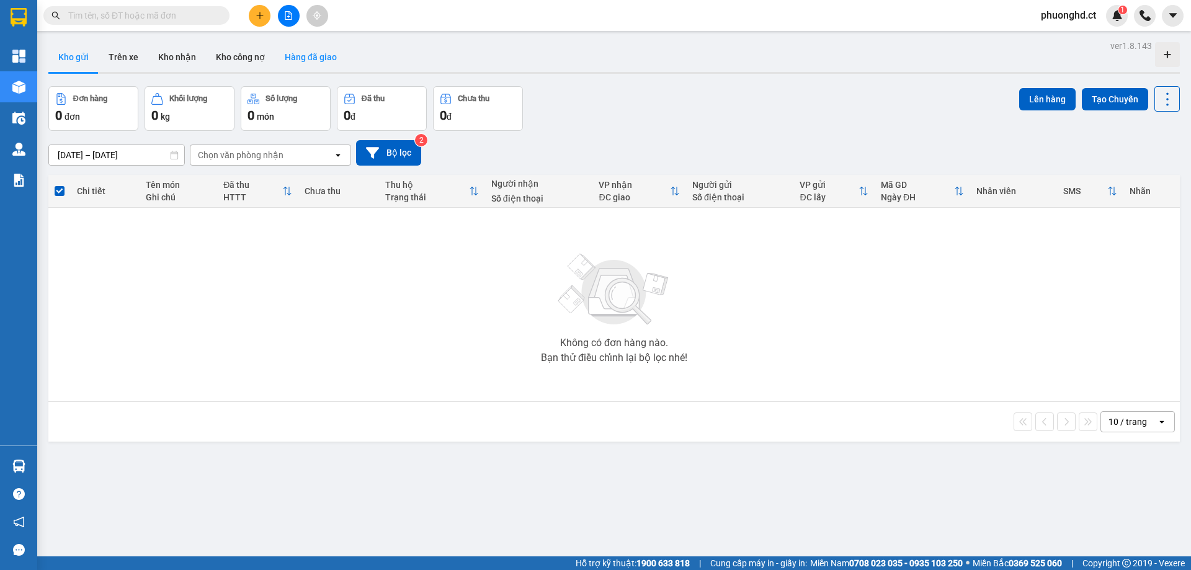
click at [313, 69] on button "Hàng đã giao" at bounding box center [311, 57] width 72 height 30
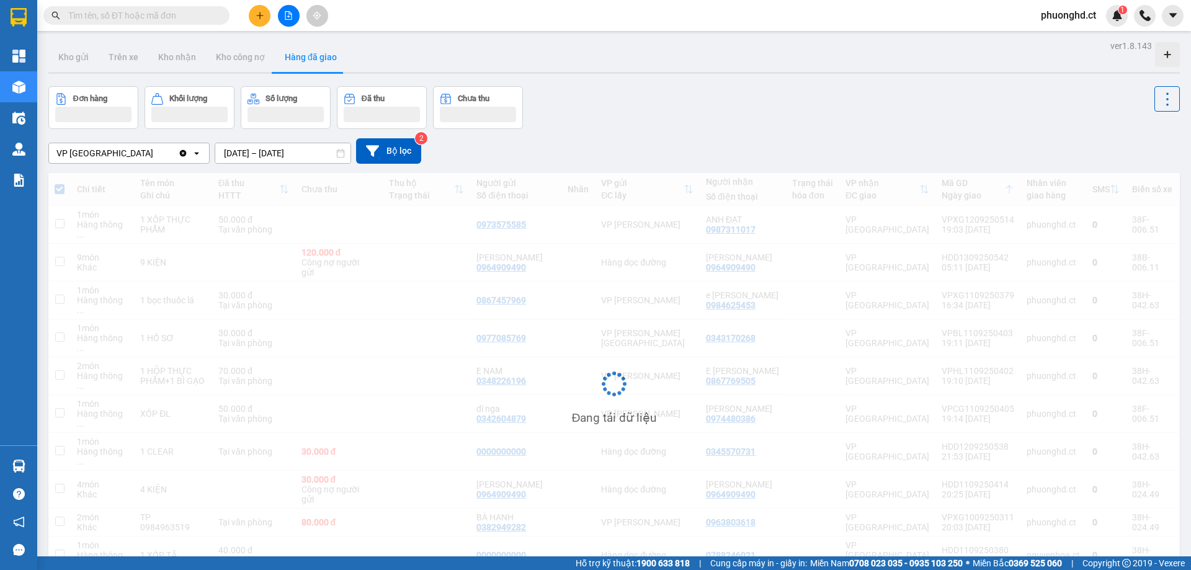
click at [256, 160] on div "ver 1.8.143 Kho gửi Trên xe Kho nhận Kho công nợ Hàng đã giao Đơn hàng Khối lượ…" at bounding box center [614, 328] width 1142 height 582
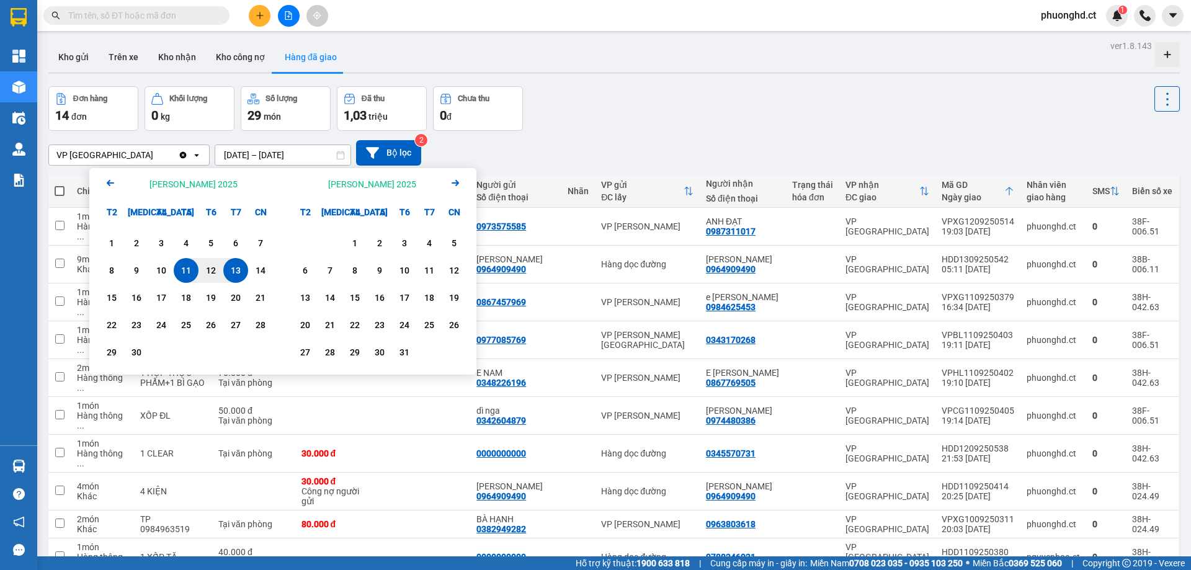
click at [243, 276] on div "13" at bounding box center [235, 270] width 17 height 15
type input "13/09/2025 – 13/09/2025"
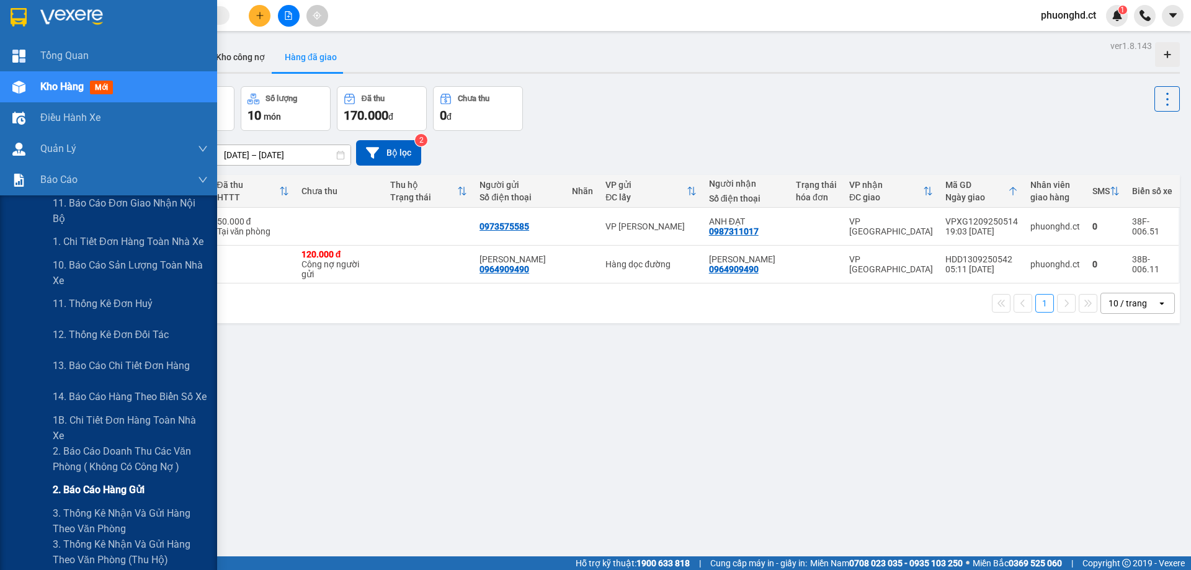
click at [109, 485] on span "2. Báo cáo hàng gửi" at bounding box center [99, 490] width 92 height 16
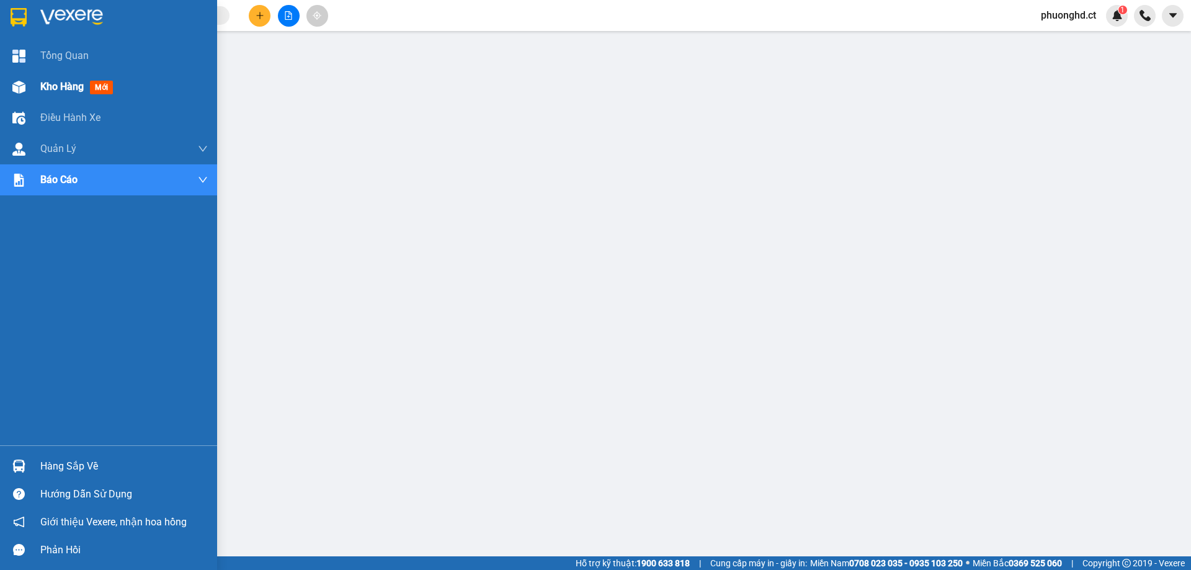
click at [23, 87] on img at bounding box center [18, 87] width 13 height 13
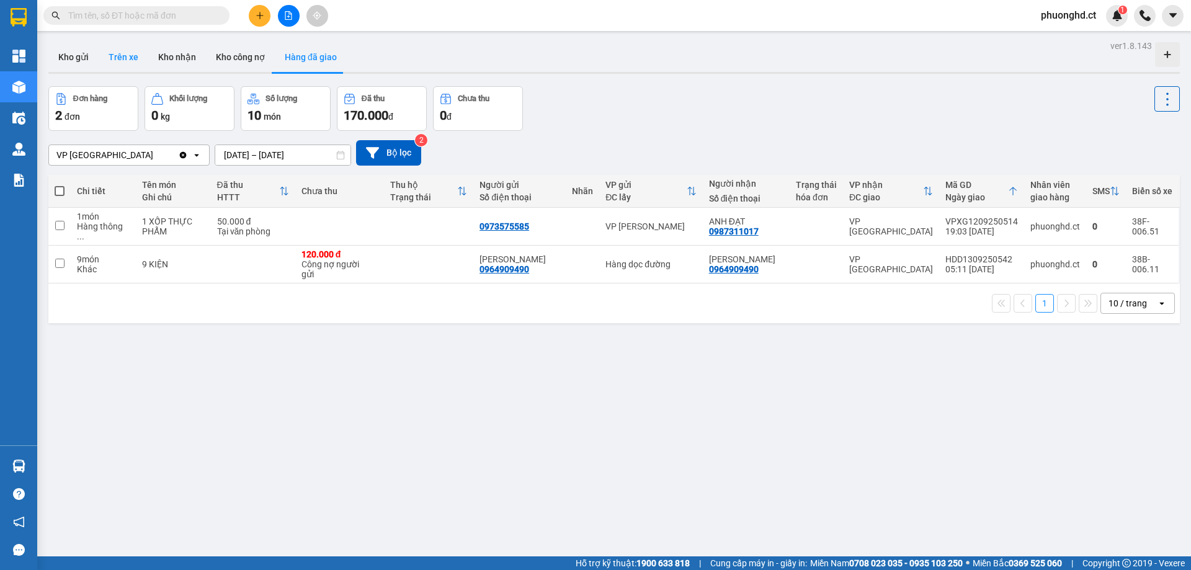
click at [128, 64] on button "Trên xe" at bounding box center [124, 57] width 50 height 30
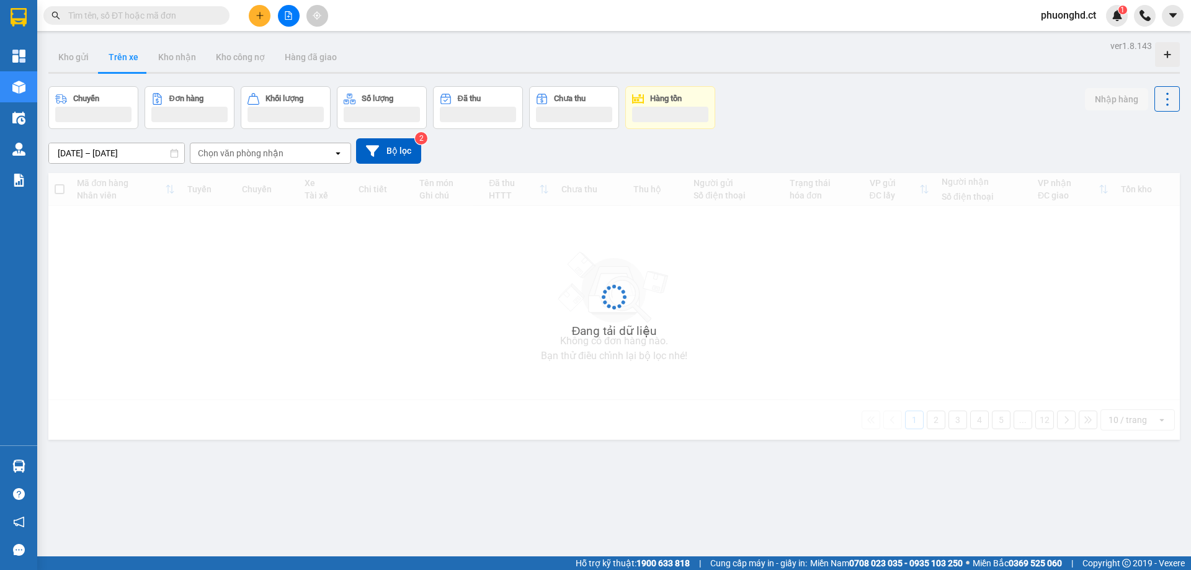
click at [249, 147] on div "Chọn văn phòng nhận" at bounding box center [241, 153] width 86 height 12
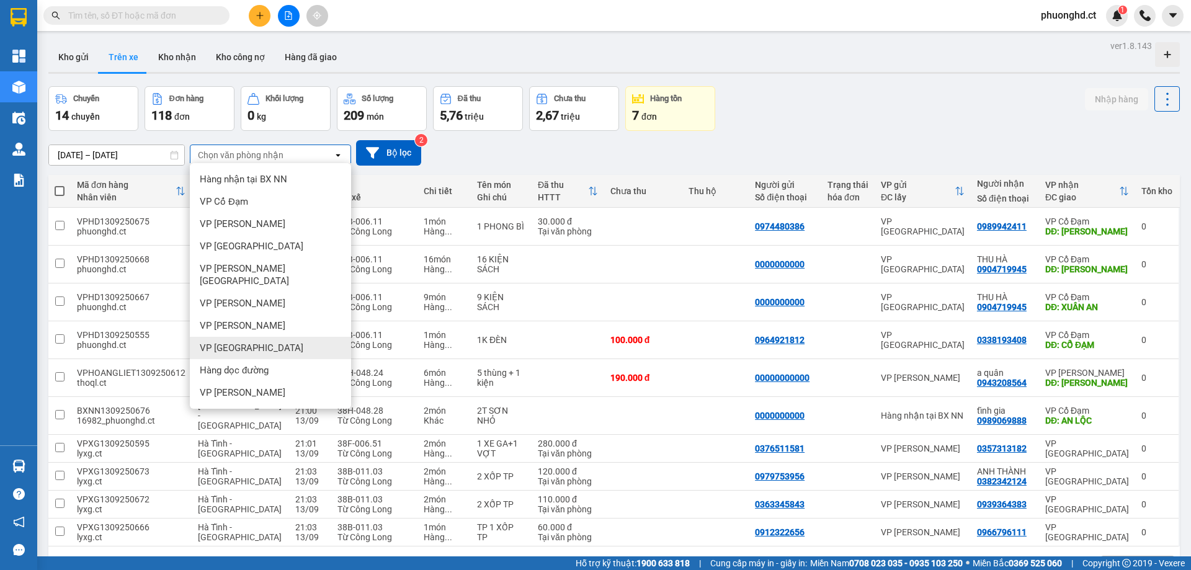
click at [274, 337] on div "VP [GEOGRAPHIC_DATA]" at bounding box center [270, 348] width 161 height 22
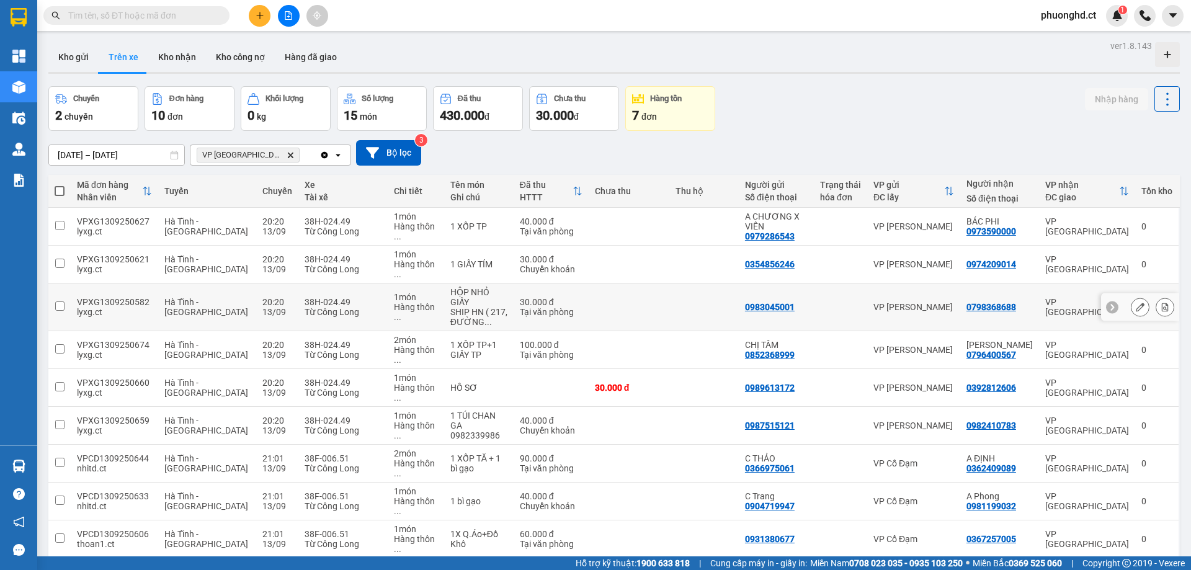
click at [450, 307] on div "SHIP HN ( 217, ĐƯỜNG ..." at bounding box center [478, 317] width 57 height 20
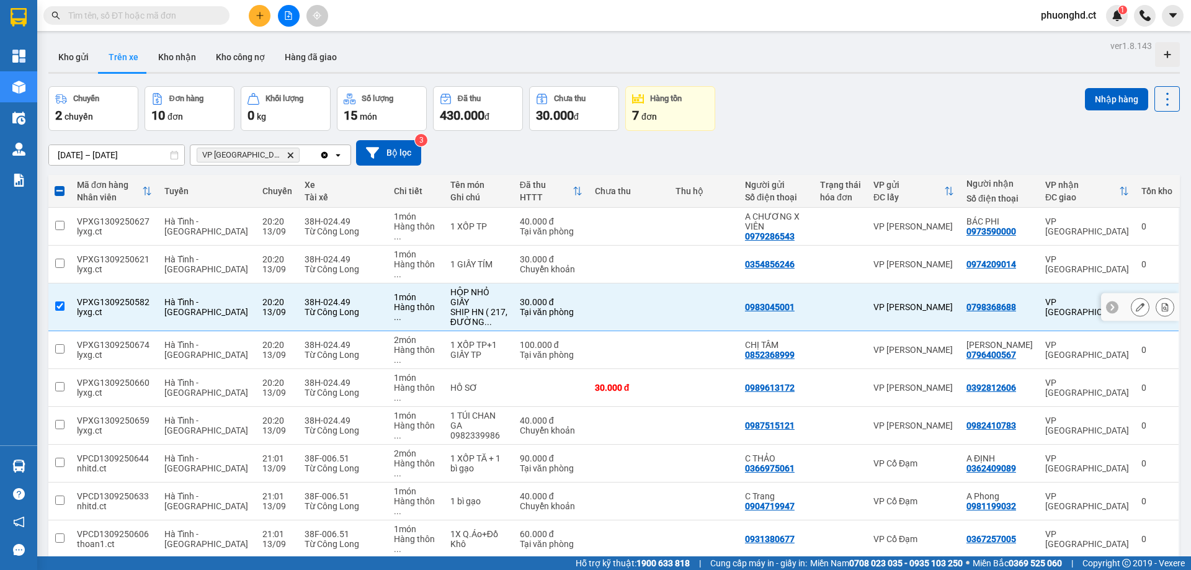
click at [450, 307] on div "SHIP HN ( 217, ĐƯỜNG ..." at bounding box center [478, 317] width 57 height 20
checkbox input "false"
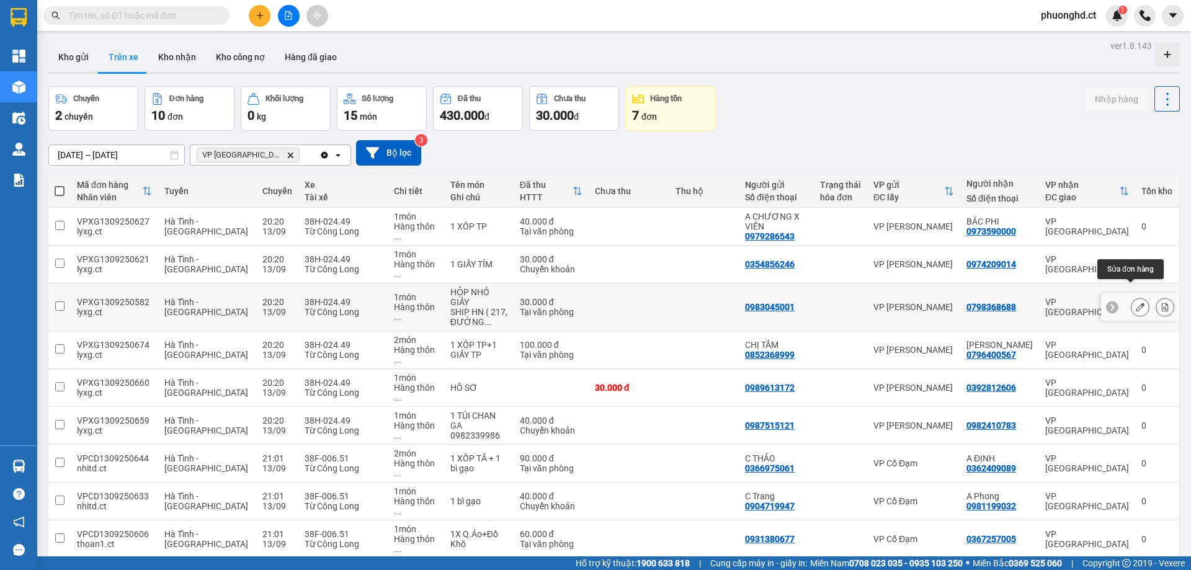
click at [1136, 303] on icon at bounding box center [1140, 307] width 9 height 9
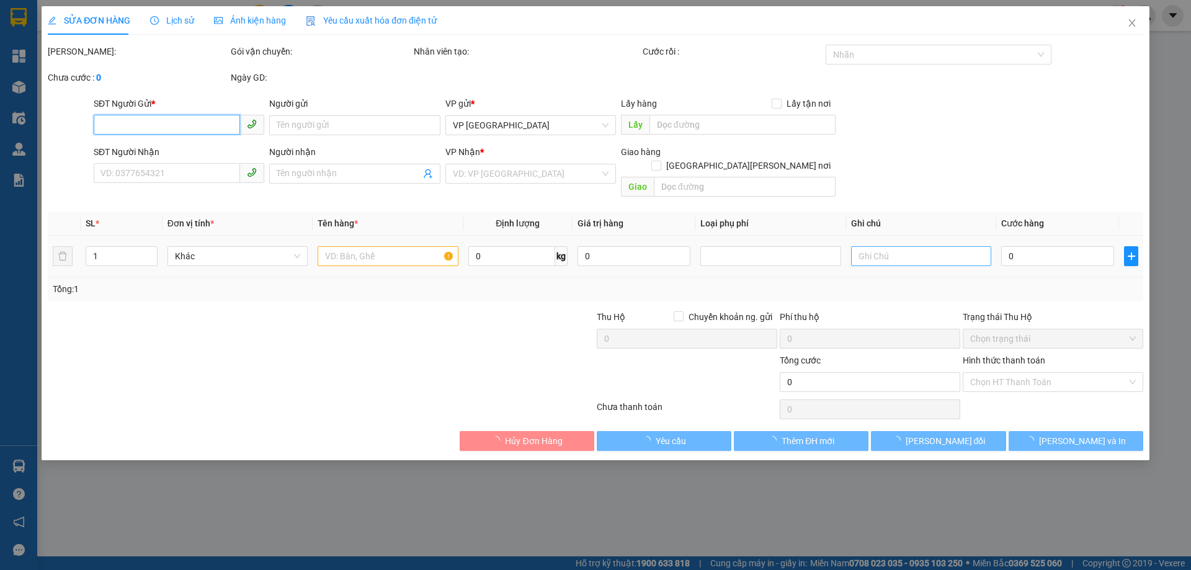
type input "0983045001"
type input "0798368688"
type input "30.000"
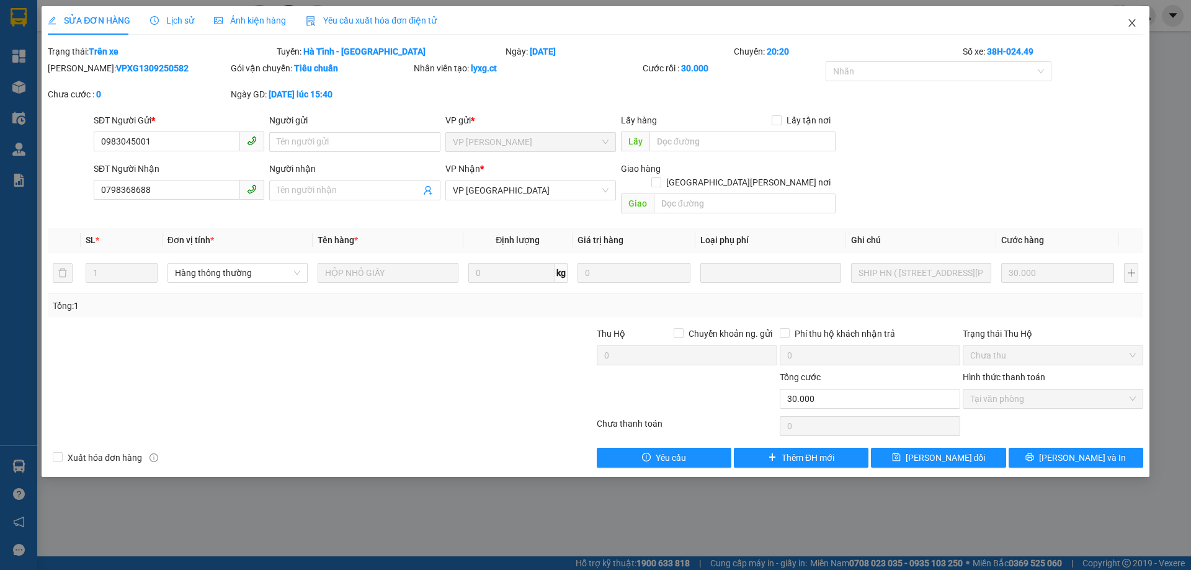
click at [1126, 30] on span "Close" at bounding box center [1132, 23] width 35 height 35
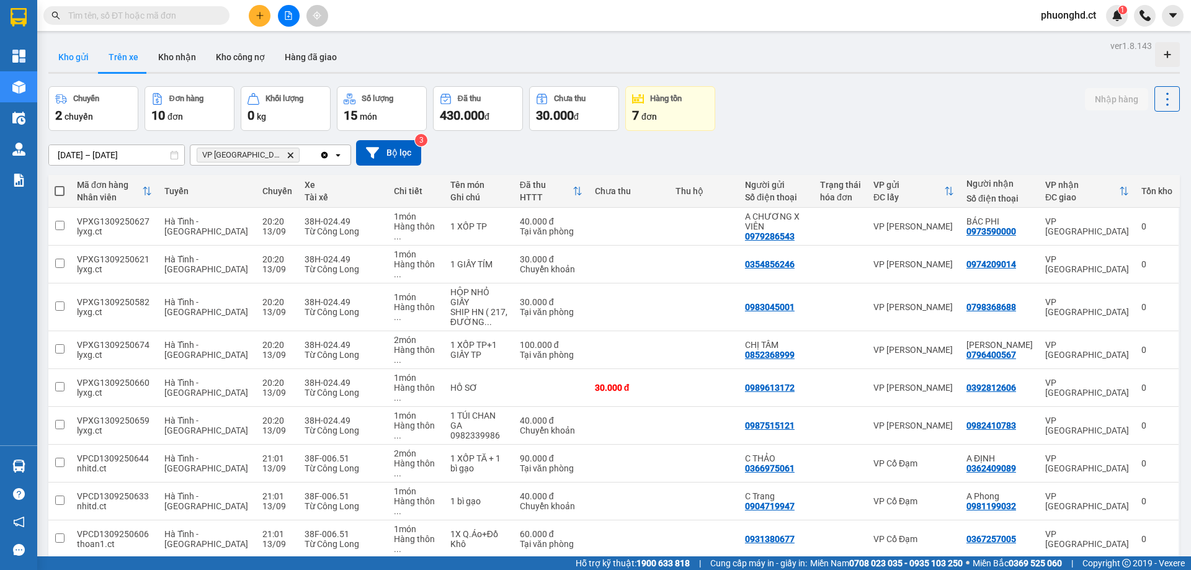
click at [90, 58] on button "Kho gửi" at bounding box center [73, 57] width 50 height 30
